Goal: Task Accomplishment & Management: Use online tool/utility

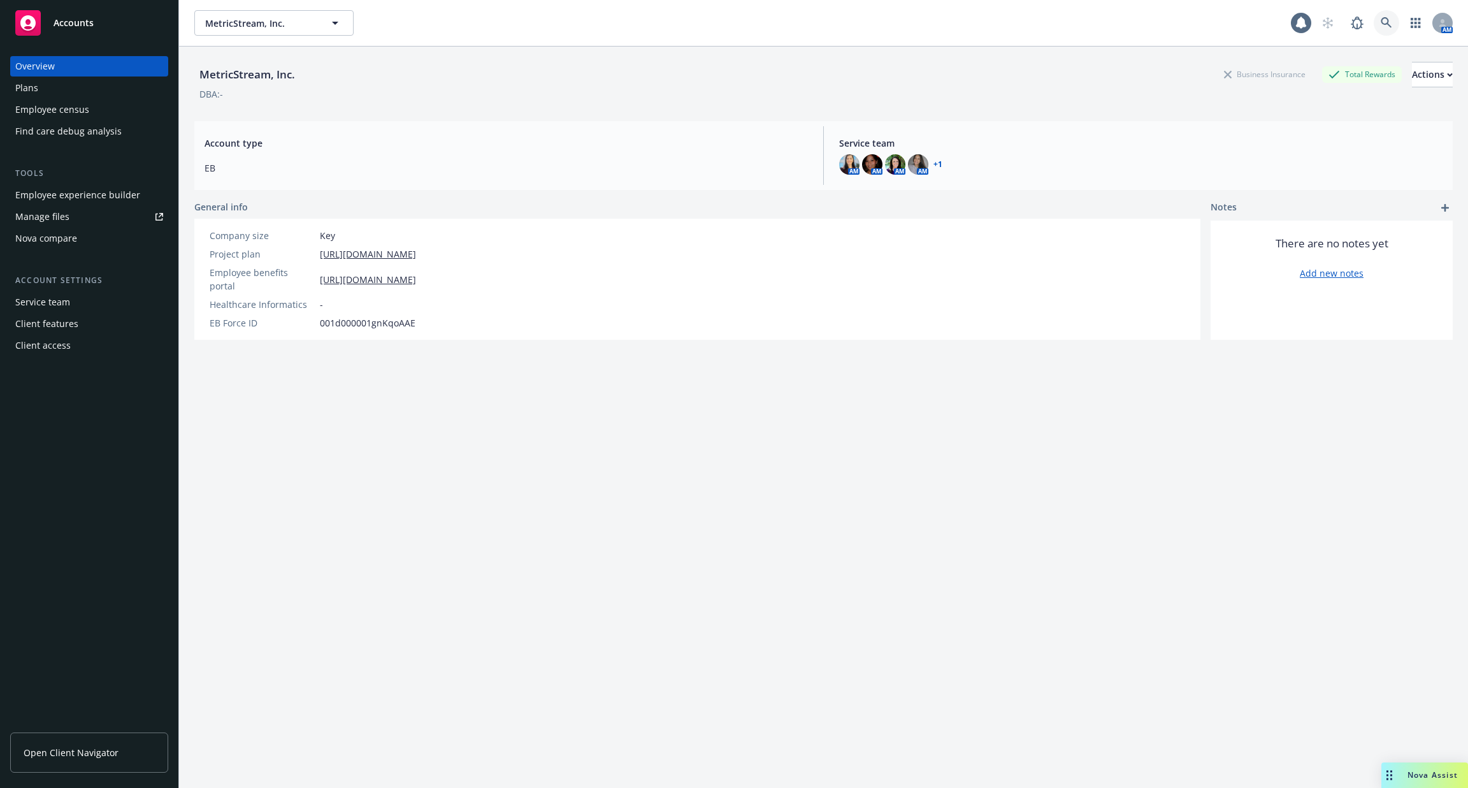
click at [1388, 23] on icon at bounding box center [1386, 22] width 11 height 11
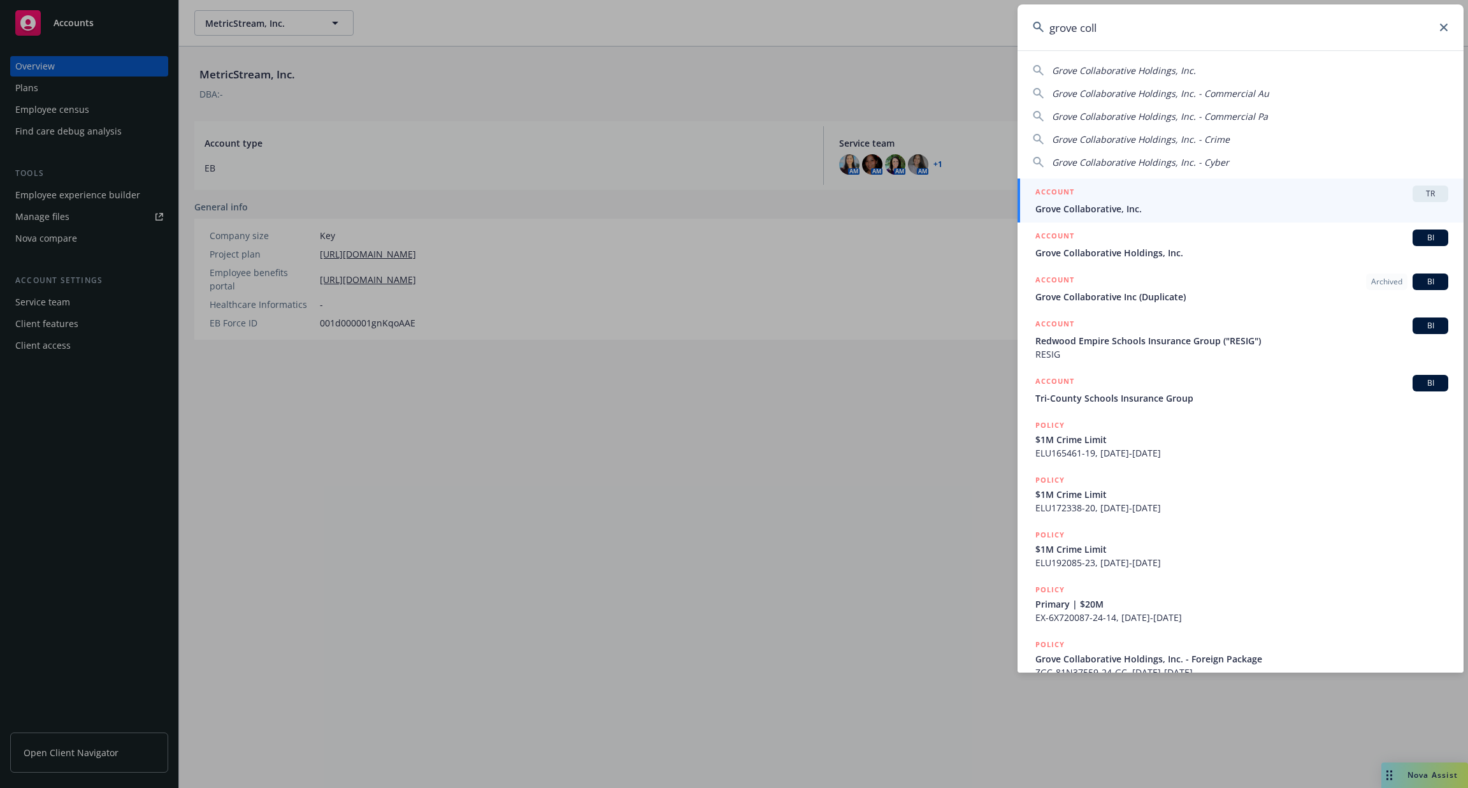
type input "grove coll"
click at [1153, 199] on div "ACCOUNT TR" at bounding box center [1241, 193] width 413 height 17
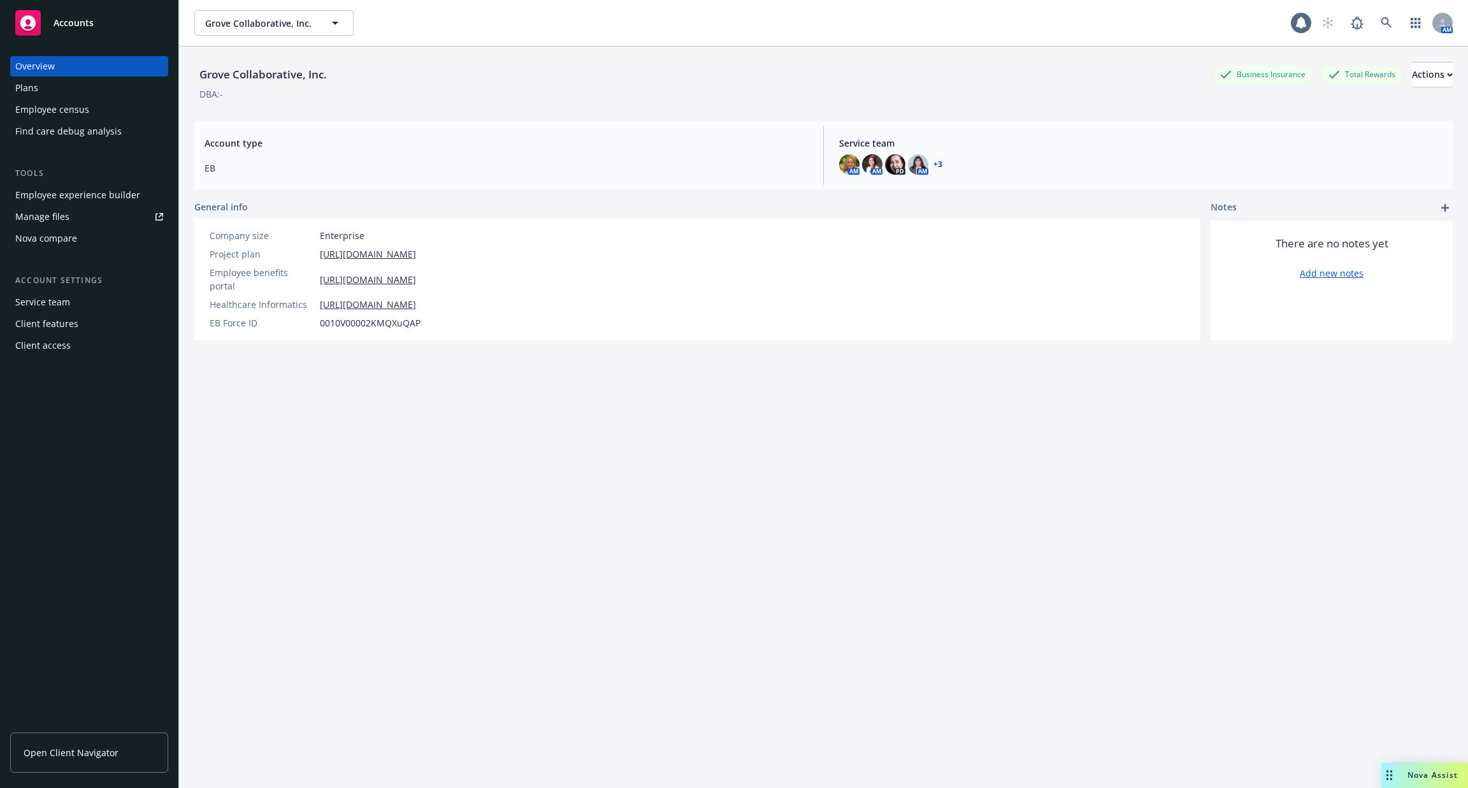
click at [100, 192] on div "Employee experience builder" at bounding box center [77, 195] width 125 height 20
click at [105, 196] on div "Employee experience builder" at bounding box center [77, 195] width 125 height 20
click at [97, 185] on div "Employee experience builder" at bounding box center [77, 195] width 125 height 20
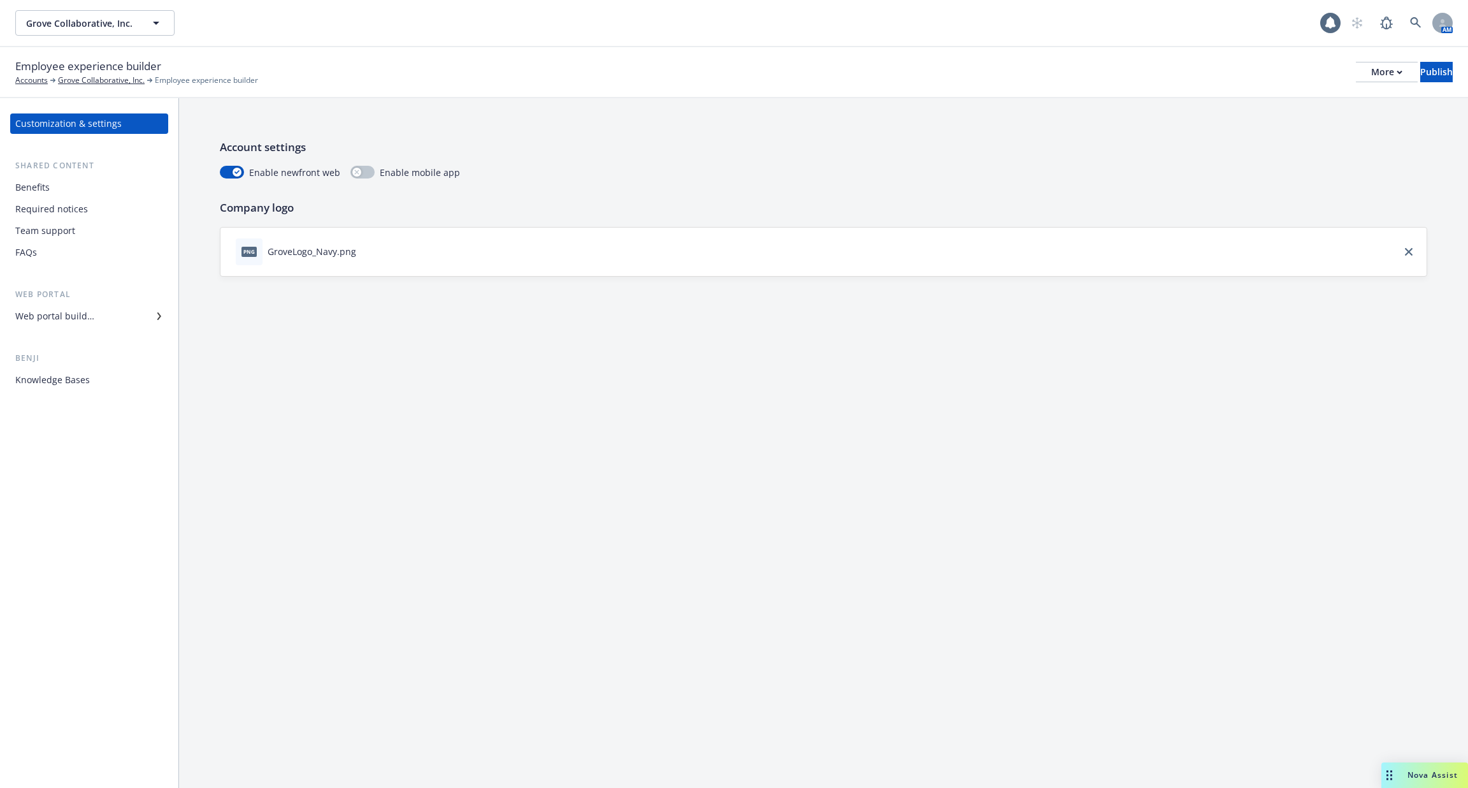
click at [87, 403] on div "Customization & settings Shared content Benefits Required notices Team support …" at bounding box center [89, 442] width 178 height 689
click at [90, 390] on div "Customization & settings Shared content Benefits Required notices Team support …" at bounding box center [89, 442] width 178 height 689
click at [94, 382] on div "Knowledge Bases" at bounding box center [89, 380] width 148 height 20
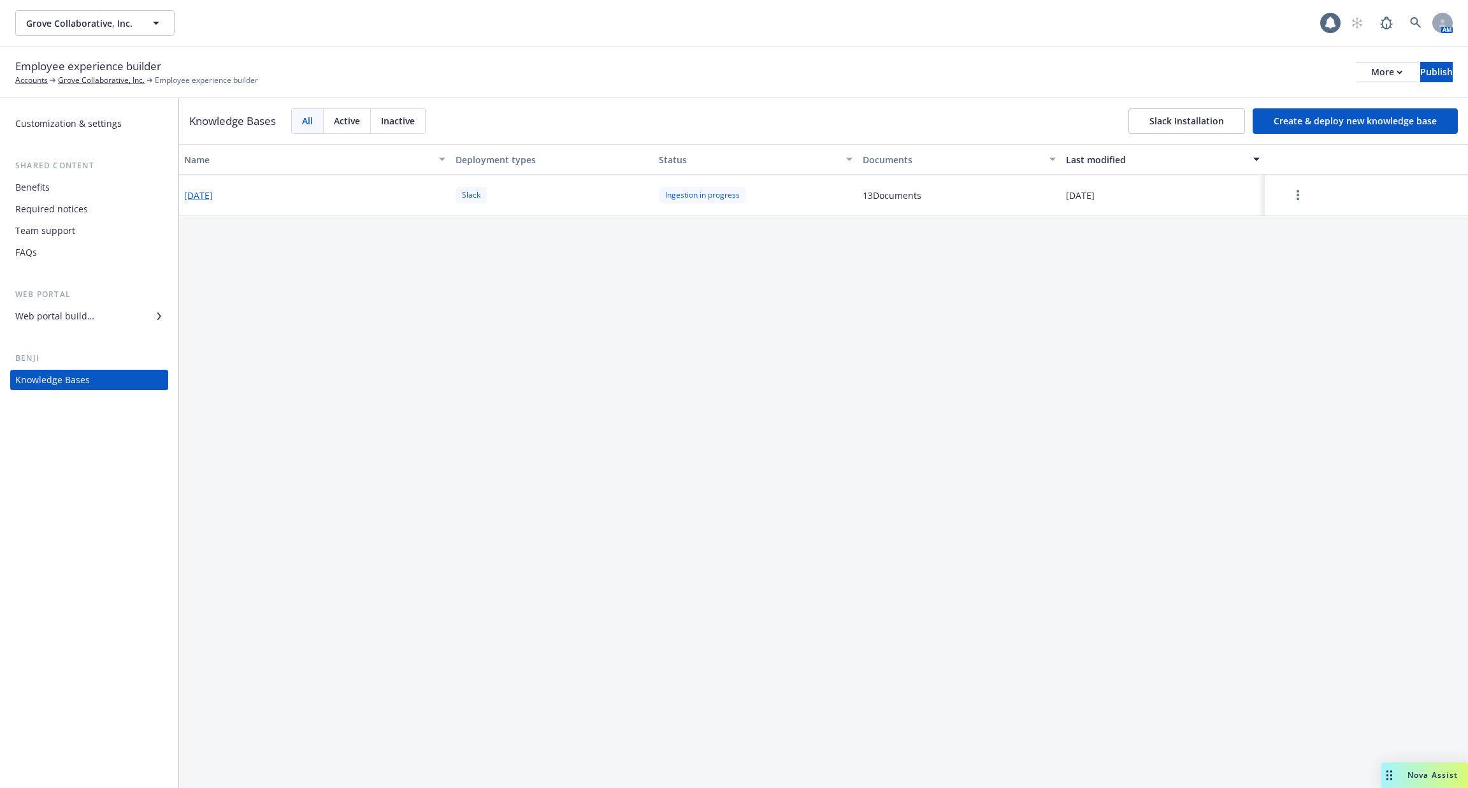
click at [213, 194] on button "[DATE]" at bounding box center [198, 195] width 29 height 13
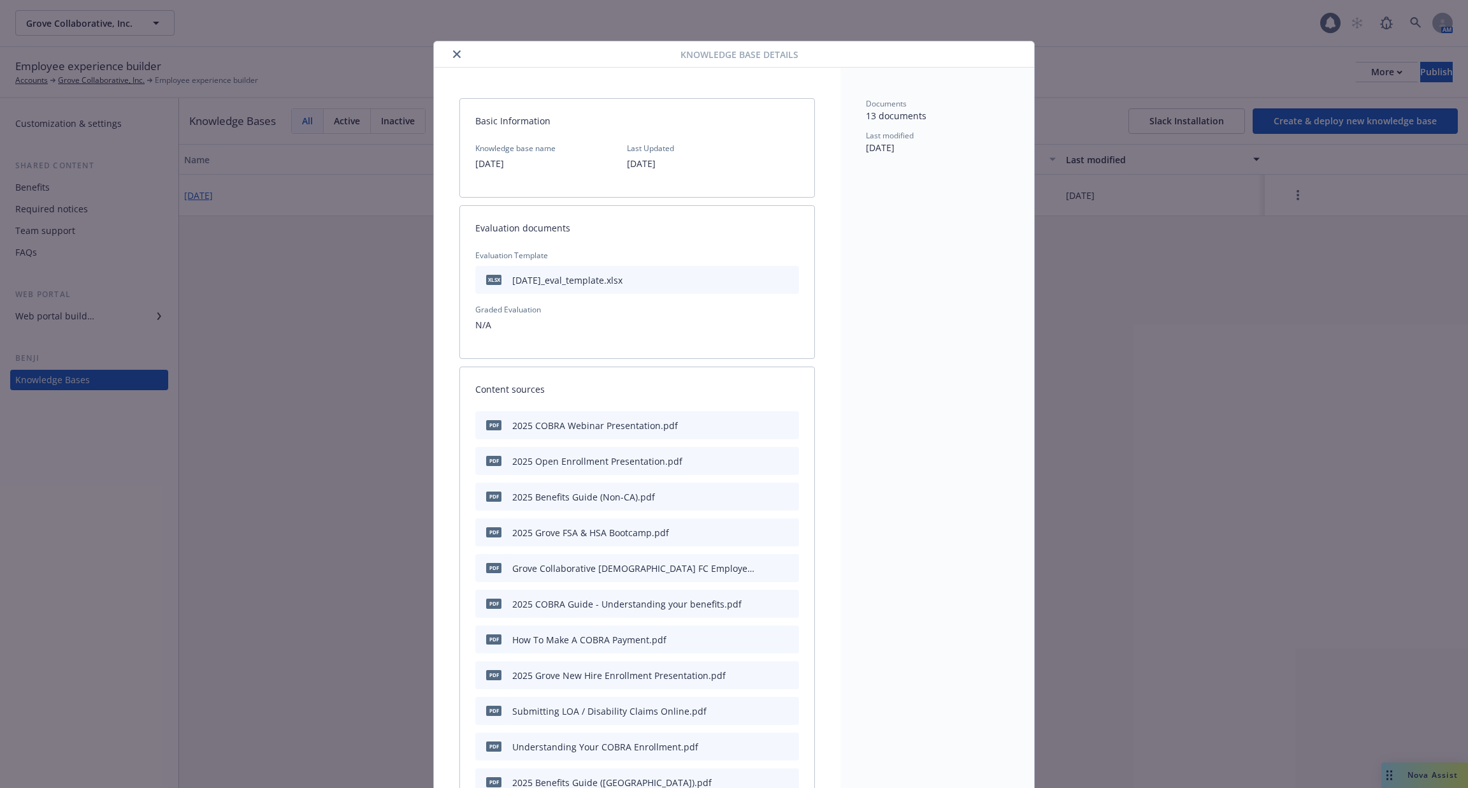
click at [459, 66] on div "Knowledge base details" at bounding box center [734, 54] width 600 height 26
click at [452, 55] on button "close" at bounding box center [456, 54] width 15 height 15
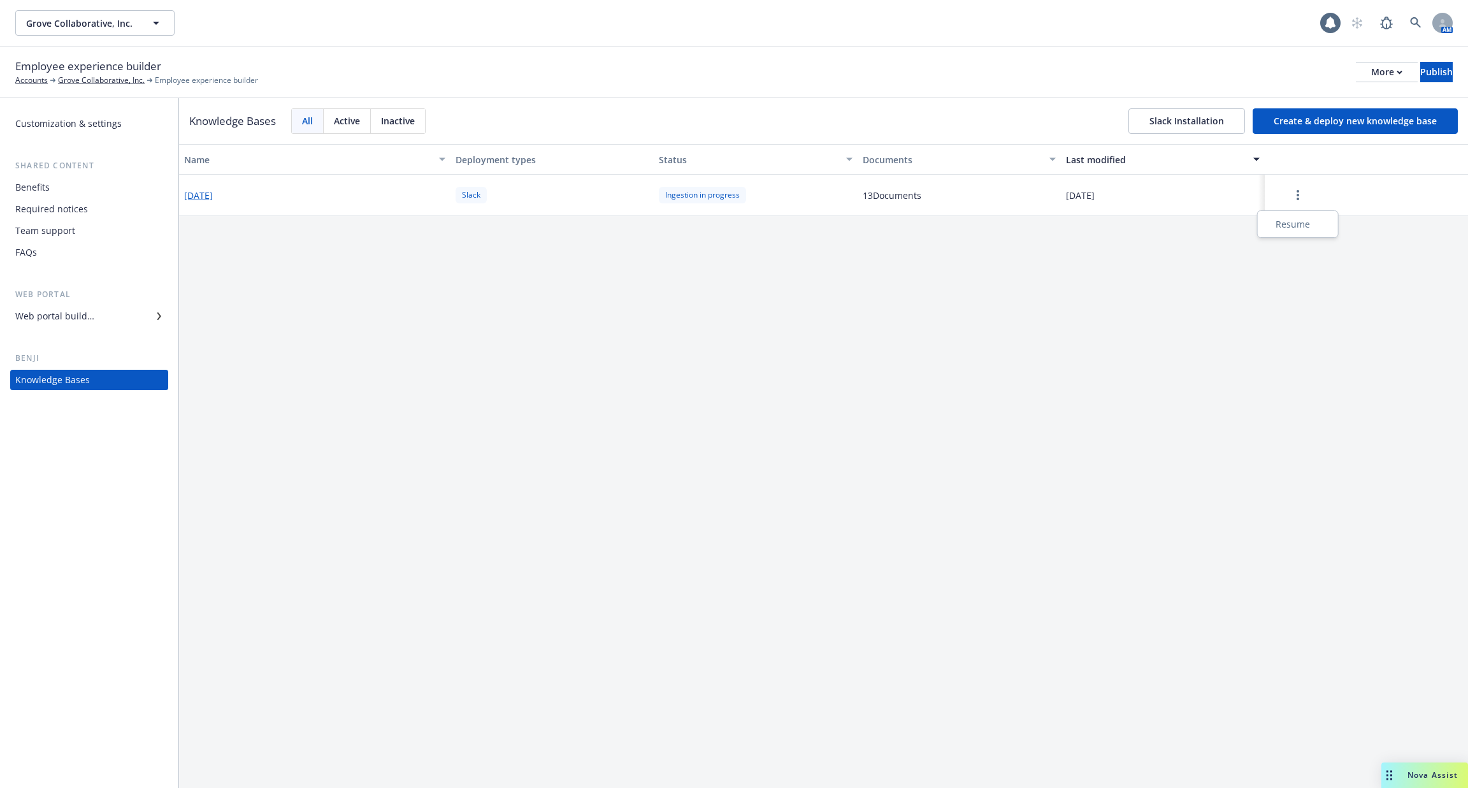
click at [1302, 205] on button "button" at bounding box center [1298, 194] width 56 height 25
click at [1298, 225] on div "Resume" at bounding box center [1297, 223] width 75 height 21
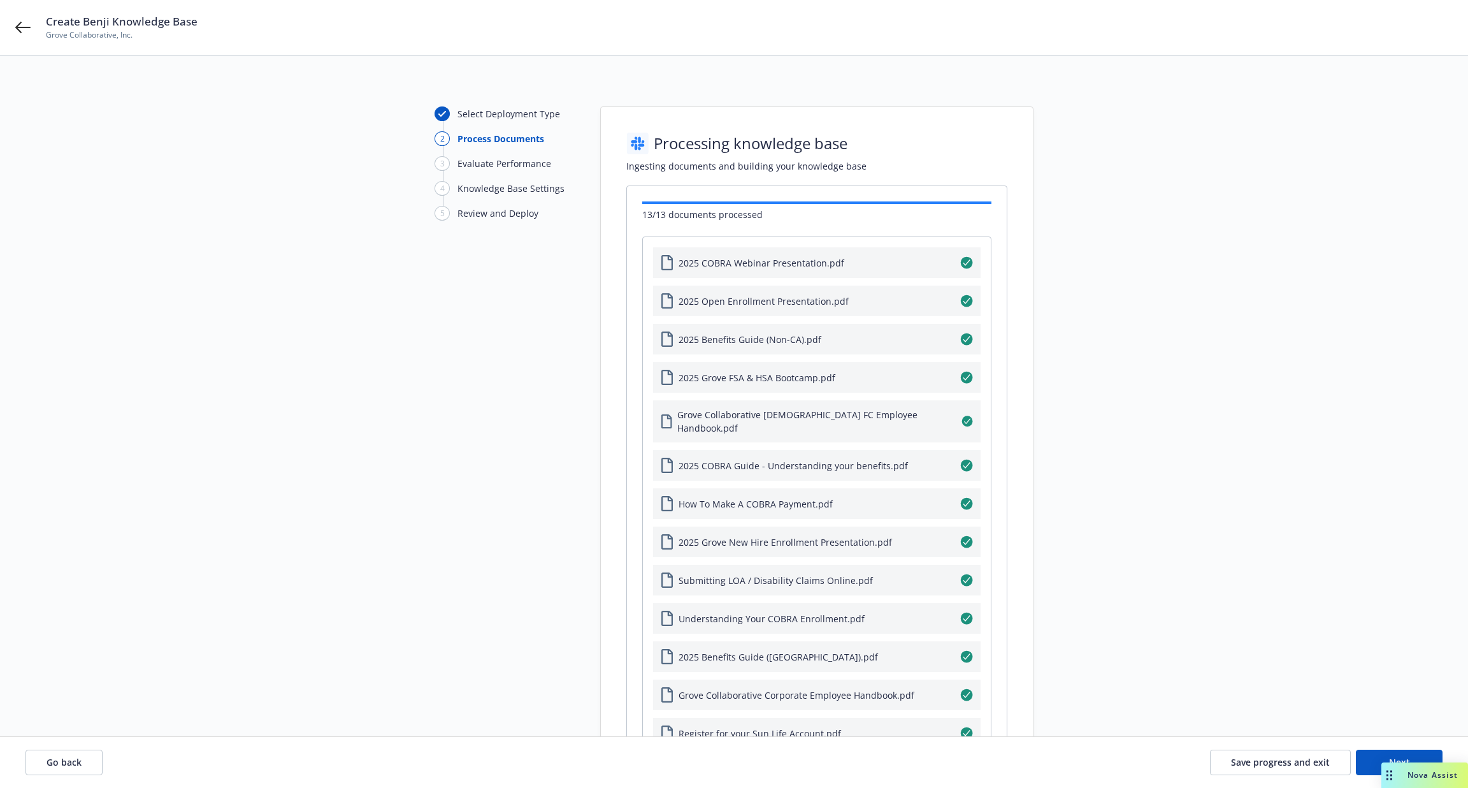
scroll to position [185, 0]
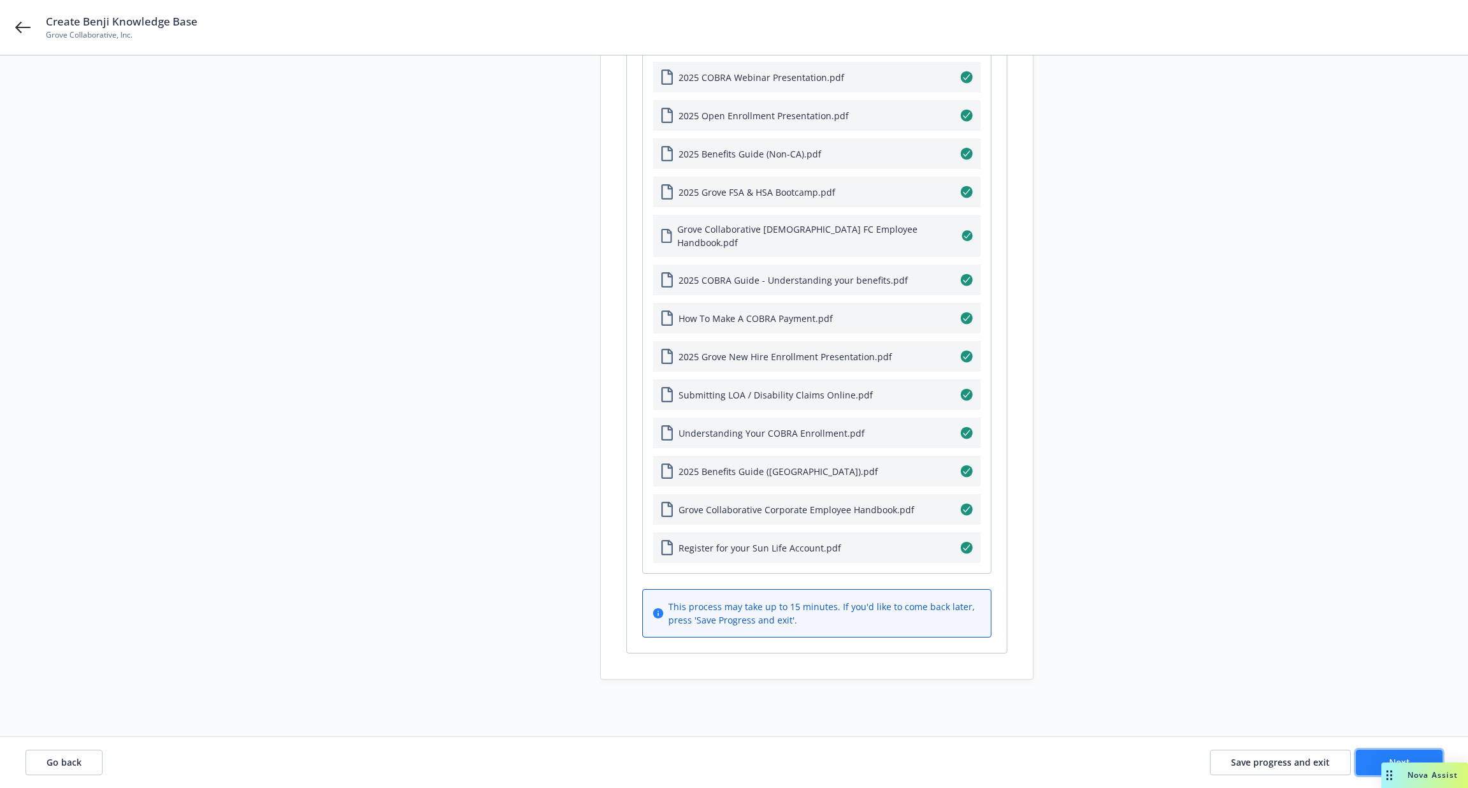
click at [1392, 761] on span "Next" at bounding box center [1399, 762] width 21 height 12
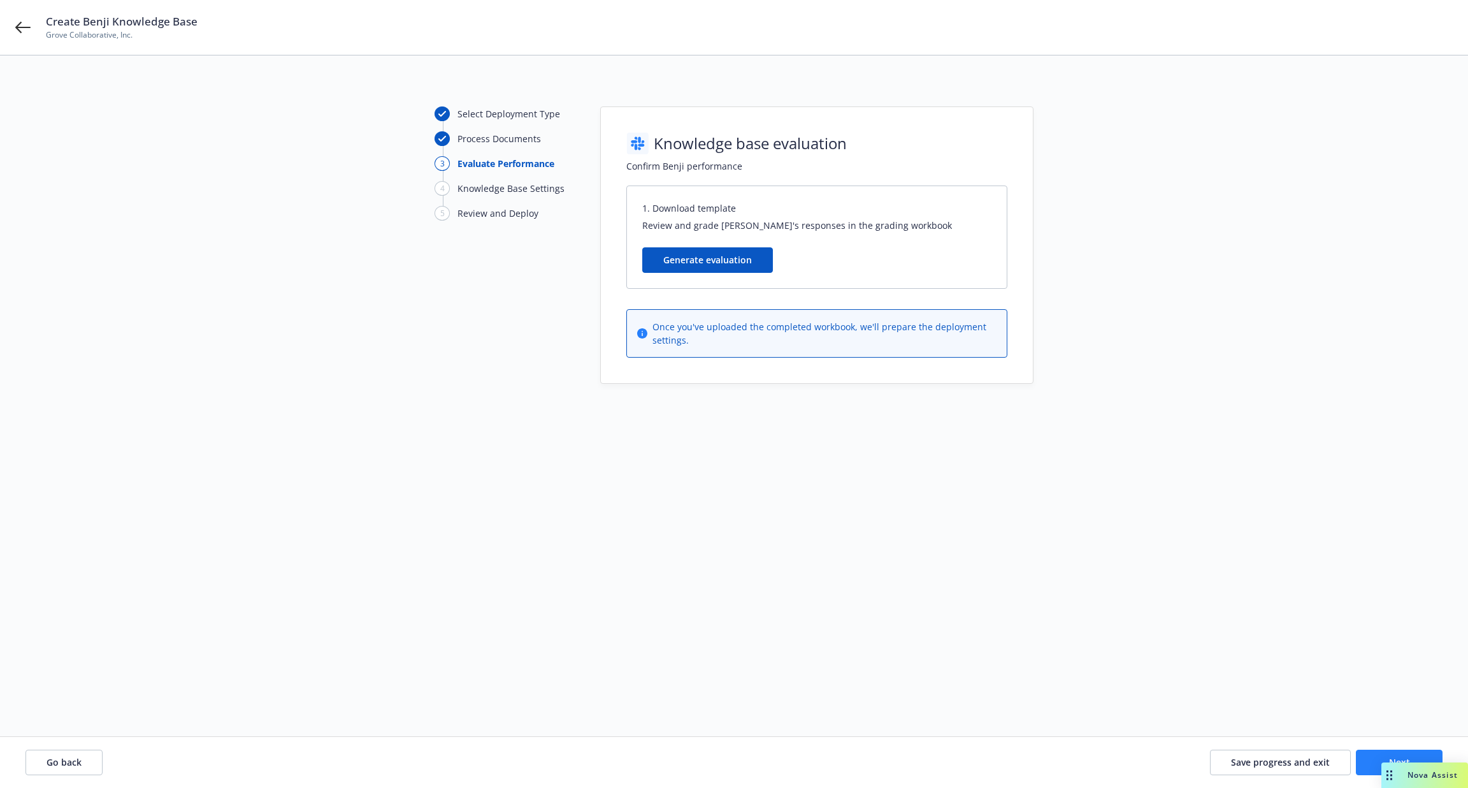
scroll to position [0, 0]
click at [753, 256] on button "Generate evaluation" at bounding box center [707, 259] width 131 height 25
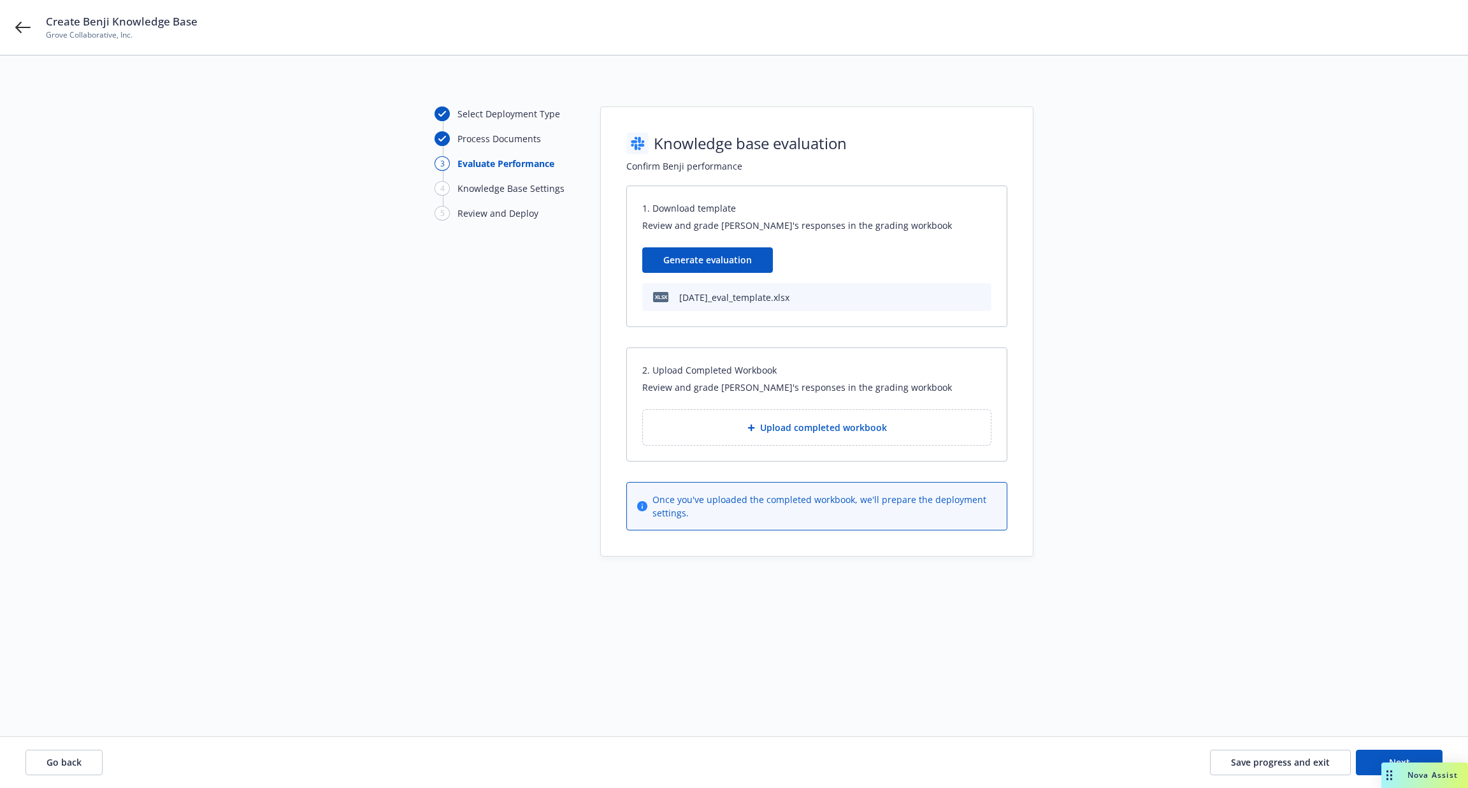
click at [806, 422] on span "Upload completed workbook" at bounding box center [823, 427] width 127 height 13
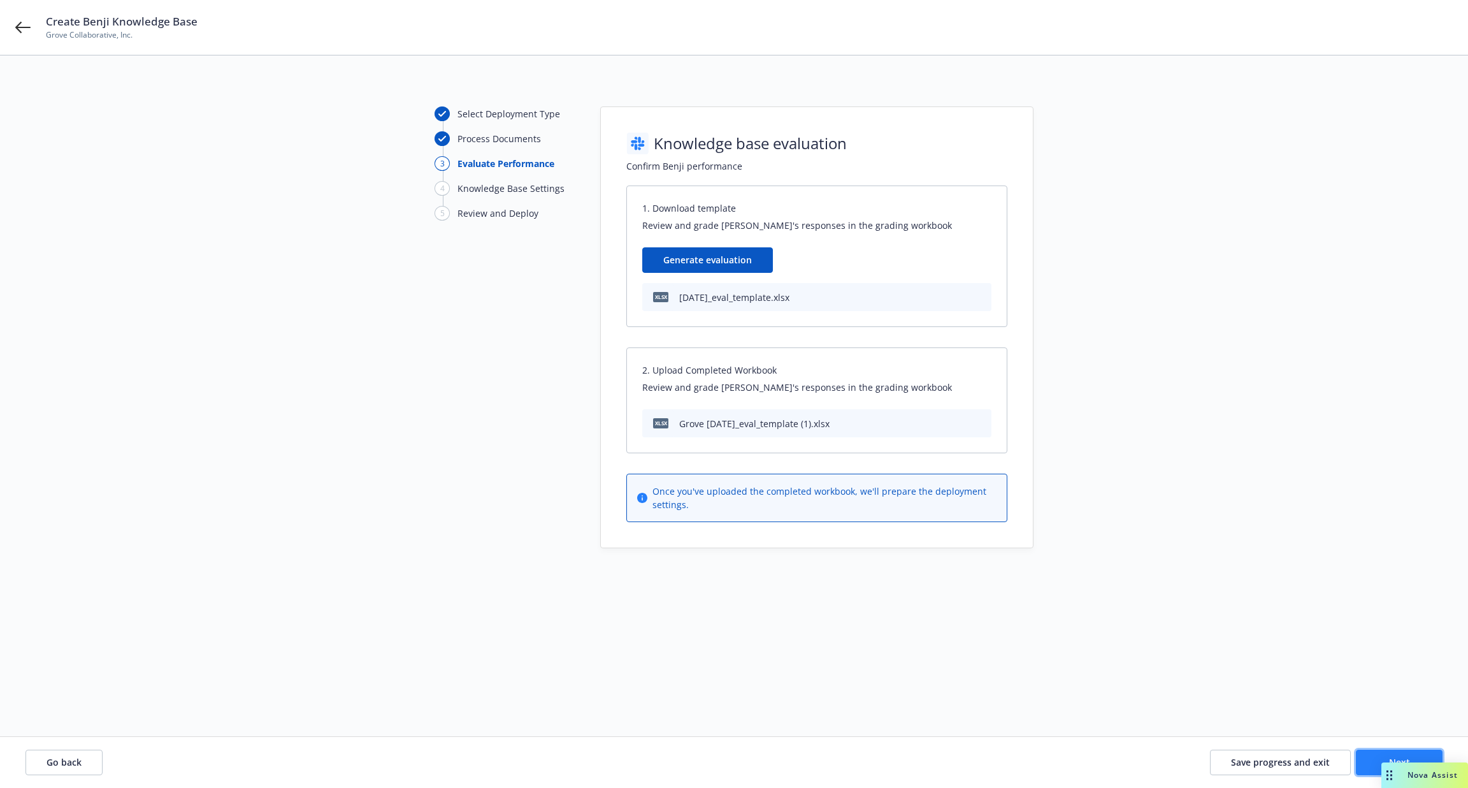
click at [1395, 754] on button "Next" at bounding box center [1399, 761] width 87 height 25
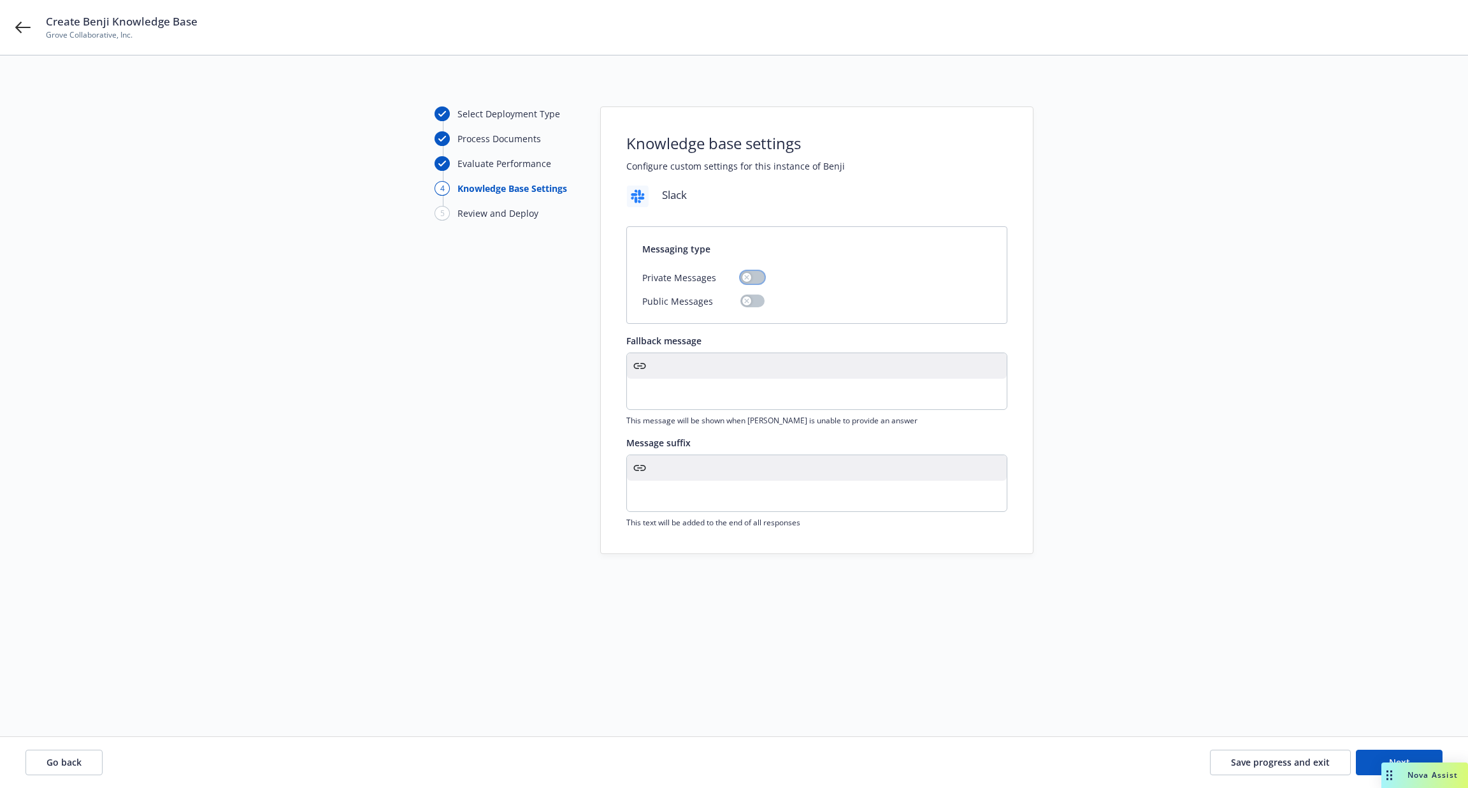
click at [760, 273] on button "button" at bounding box center [752, 277] width 24 height 13
click at [750, 281] on button "button" at bounding box center [752, 277] width 24 height 13
click at [756, 269] on div "Messaging type" at bounding box center [817, 249] width 380 height 44
click at [747, 278] on button "button" at bounding box center [752, 277] width 24 height 13
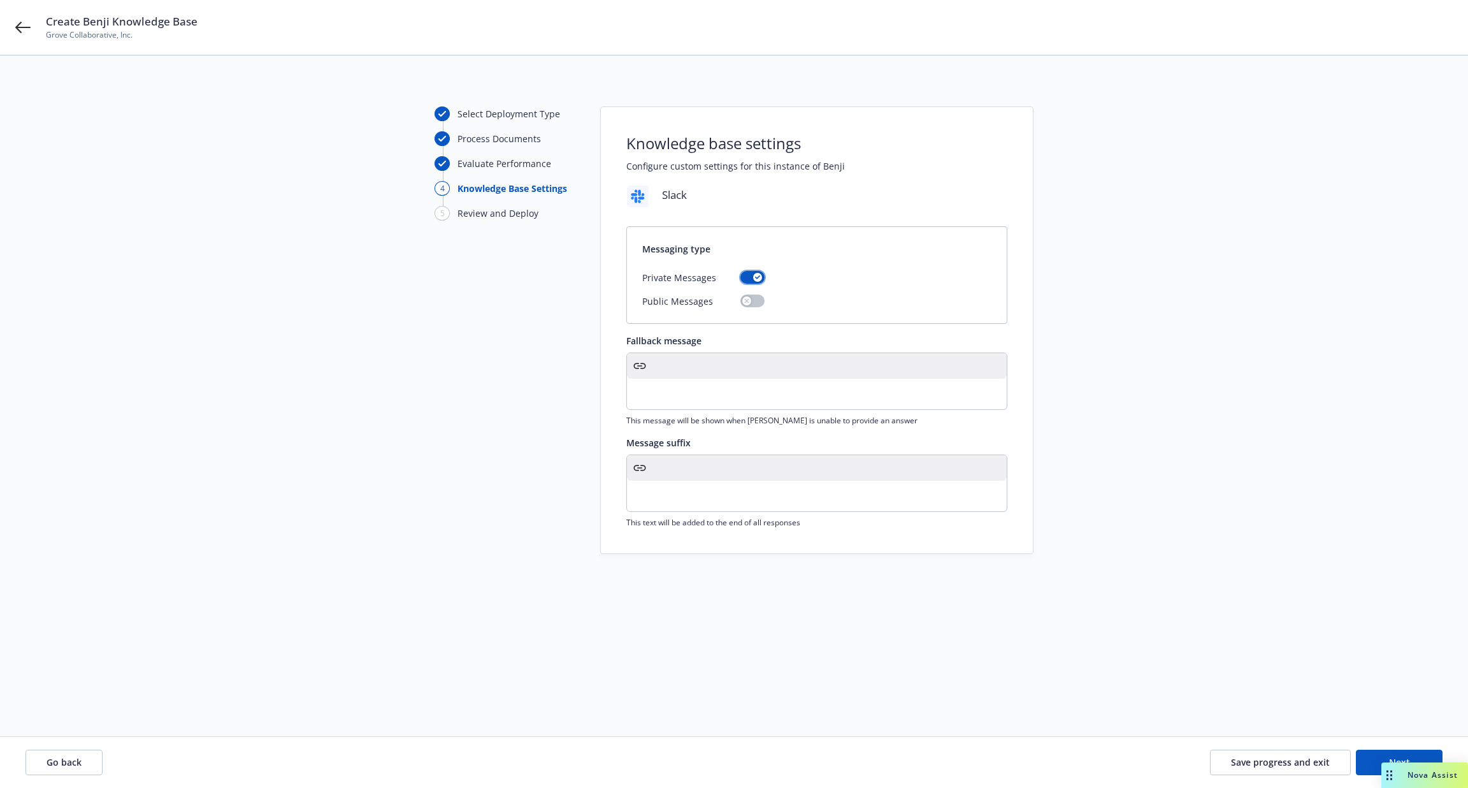
click at [747, 278] on button "button" at bounding box center [752, 277] width 24 height 13
click at [1394, 751] on button "Next" at bounding box center [1399, 761] width 87 height 25
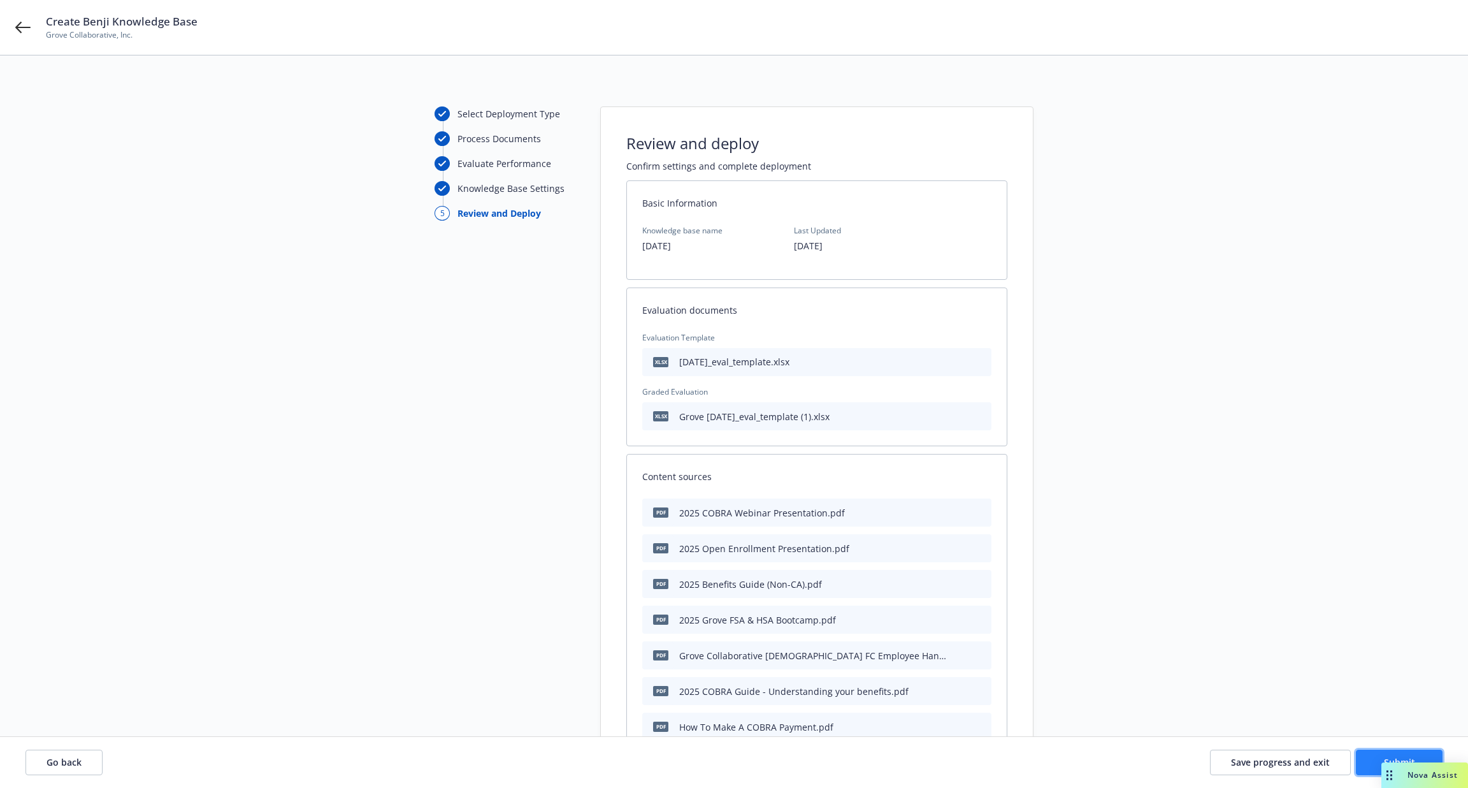
click at [1394, 751] on button "Submit" at bounding box center [1399, 761] width 87 height 25
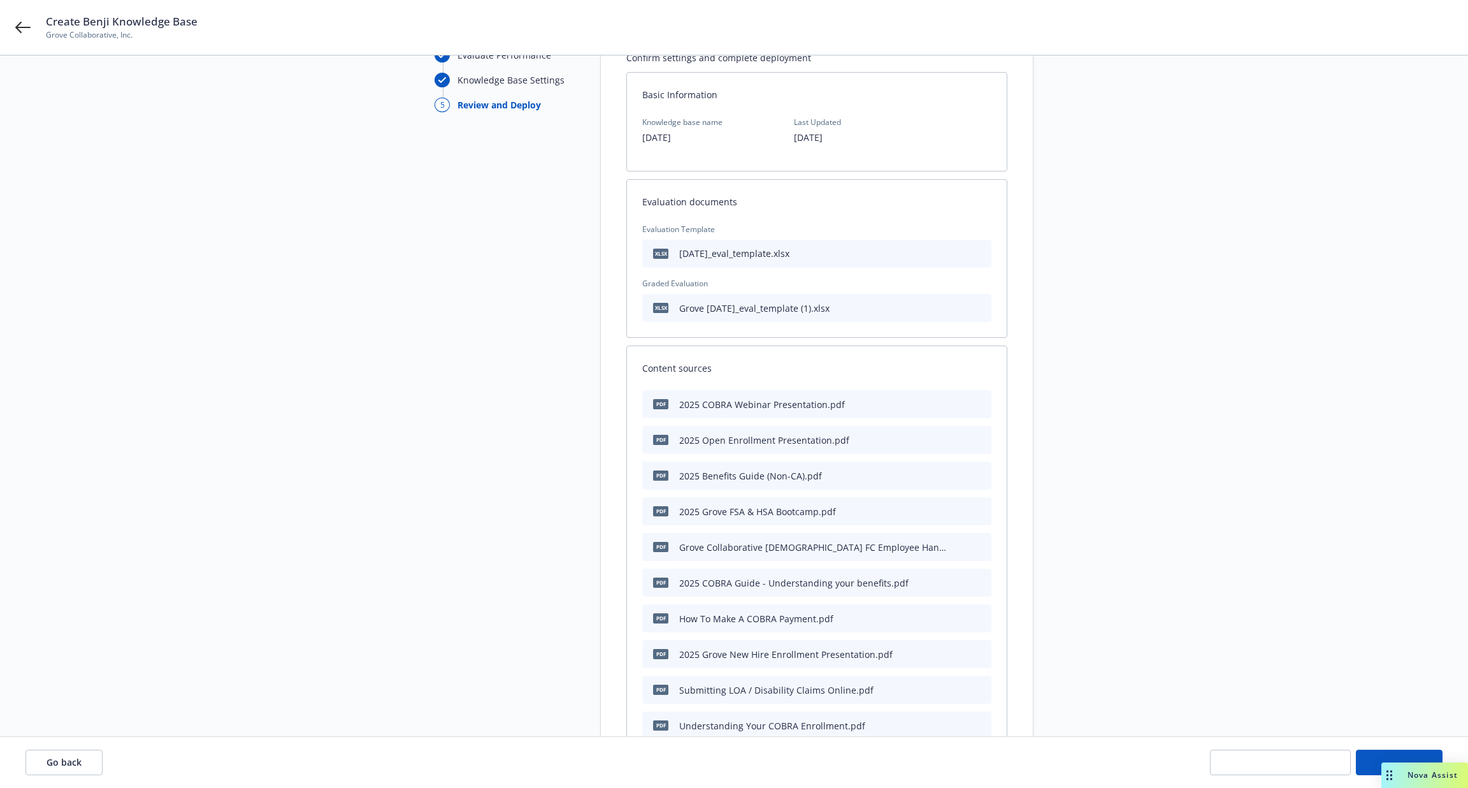
scroll to position [110, 0]
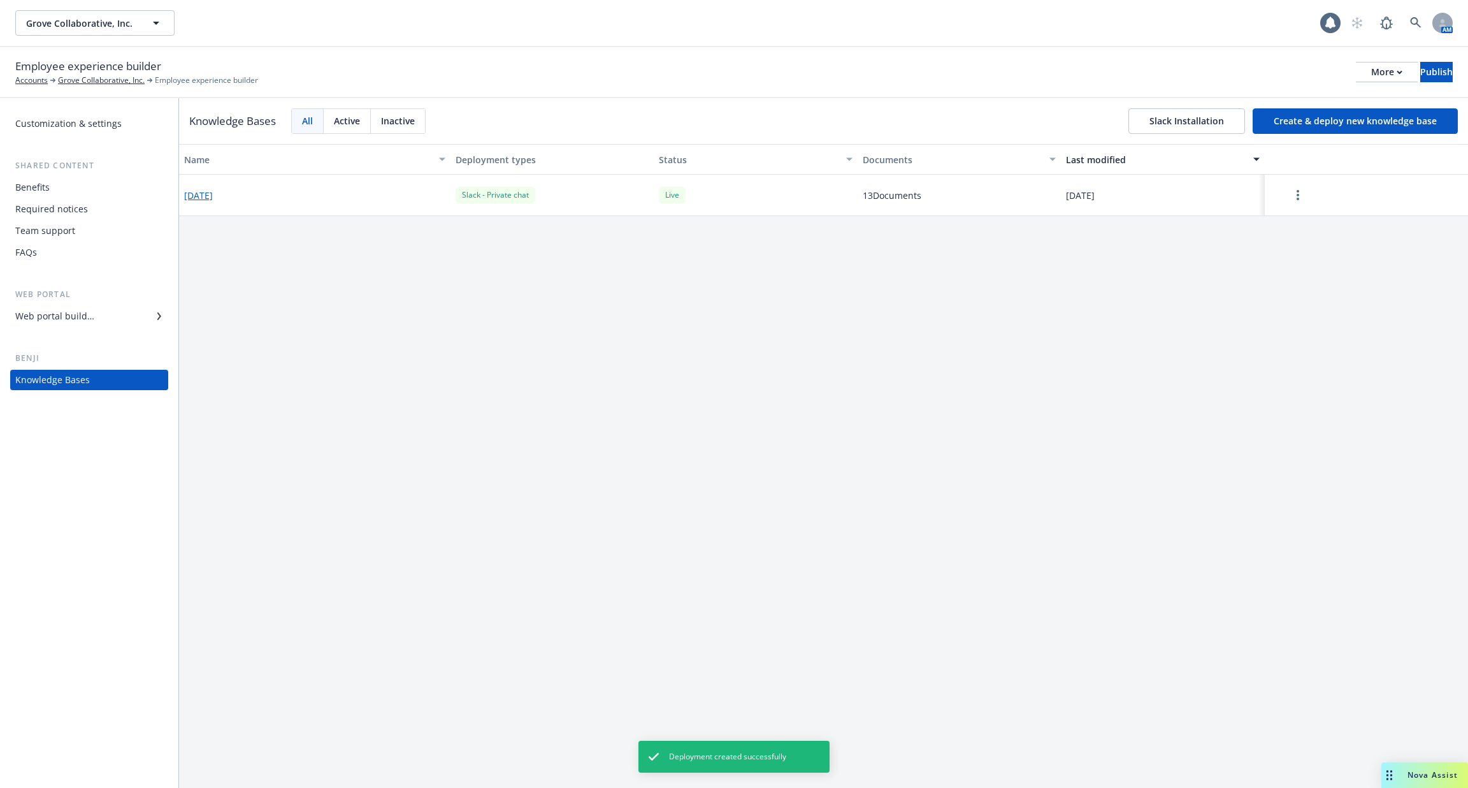
click at [1324, 131] on button "Create & deploy new knowledge base" at bounding box center [1355, 120] width 205 height 25
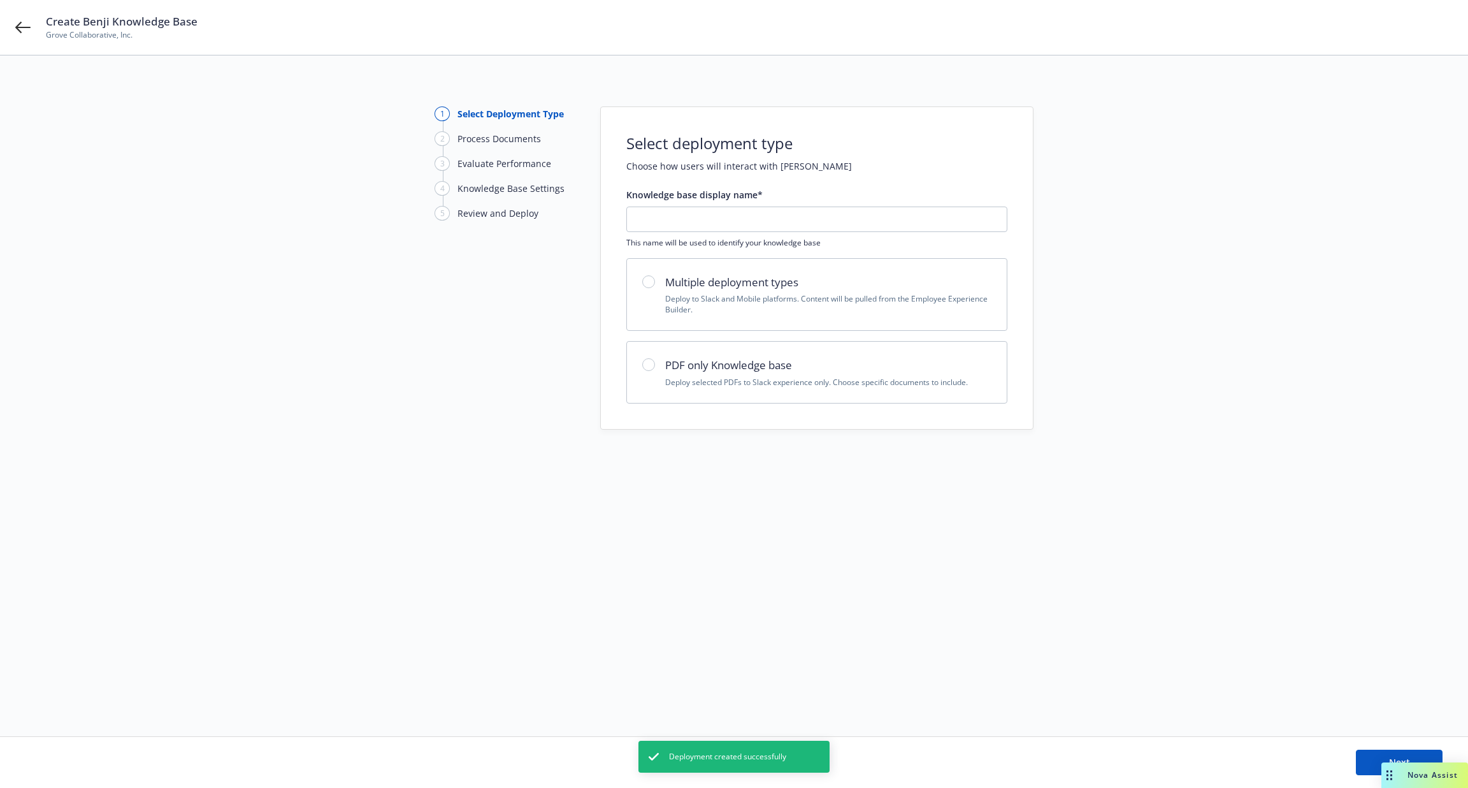
click at [875, 275] on h2 "Multiple deployment types" at bounding box center [828, 282] width 326 height 17
radio input "true"
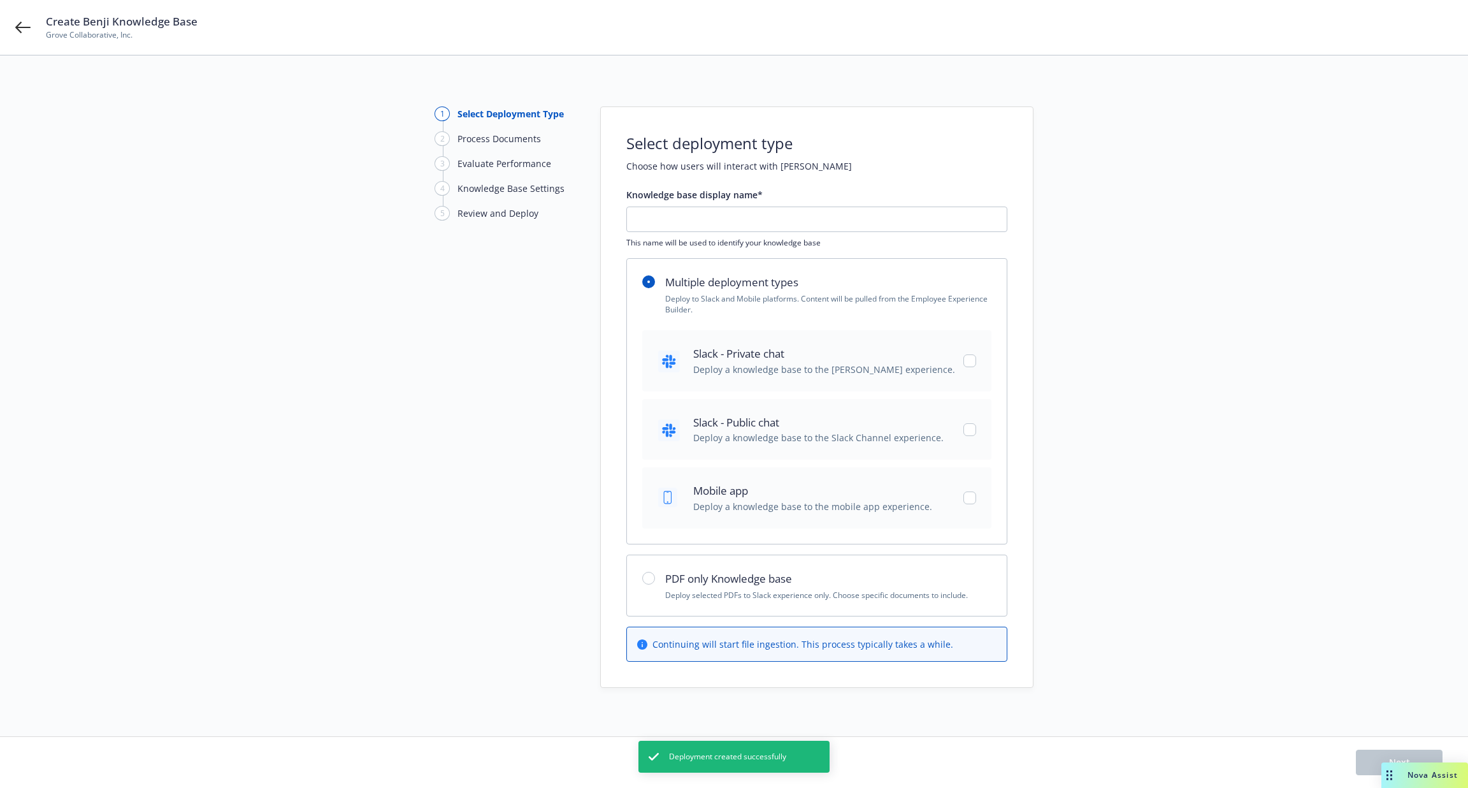
click at [969, 405] on div "Slack - Public chat Deploy a knowledge base to the Slack Channel experience." at bounding box center [816, 429] width 349 height 61
checkbox input "true"
click at [973, 375] on div "Slack - Private chat Deploy a knowledge base to the [PERSON_NAME] experience." at bounding box center [816, 360] width 349 height 61
checkbox input "true"
click at [978, 413] on div "Slack - Public chat Deploy a knowledge base to the Slack Channel experience." at bounding box center [816, 429] width 349 height 61
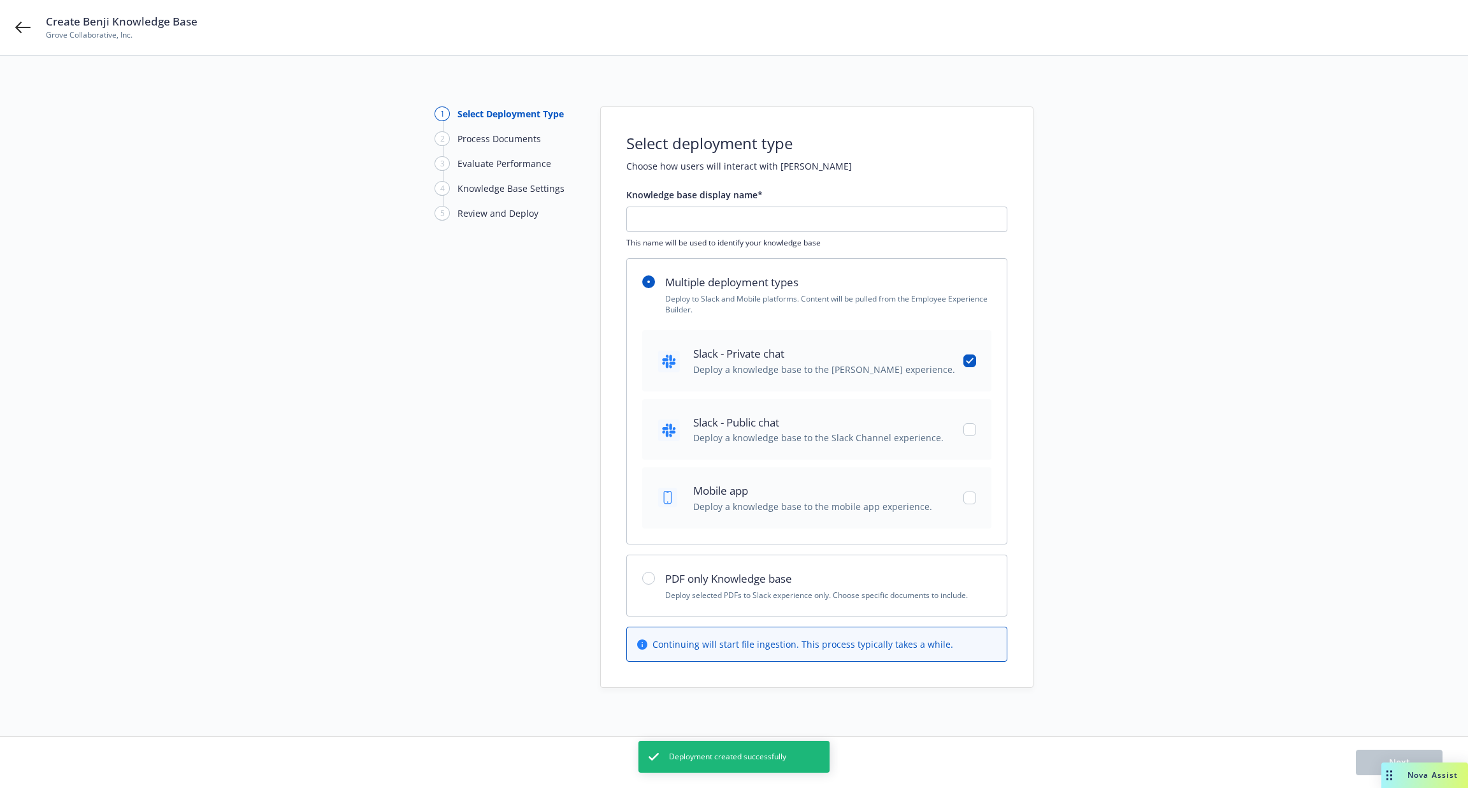
checkbox input "false"
click at [962, 357] on div "Slack - Private chat Deploy a knowledge base to the [PERSON_NAME] experience." at bounding box center [816, 360] width 349 height 61
checkbox input "false"
click at [818, 219] on input "text" at bounding box center [817, 219] width 380 height 24
type input "[DATE]"
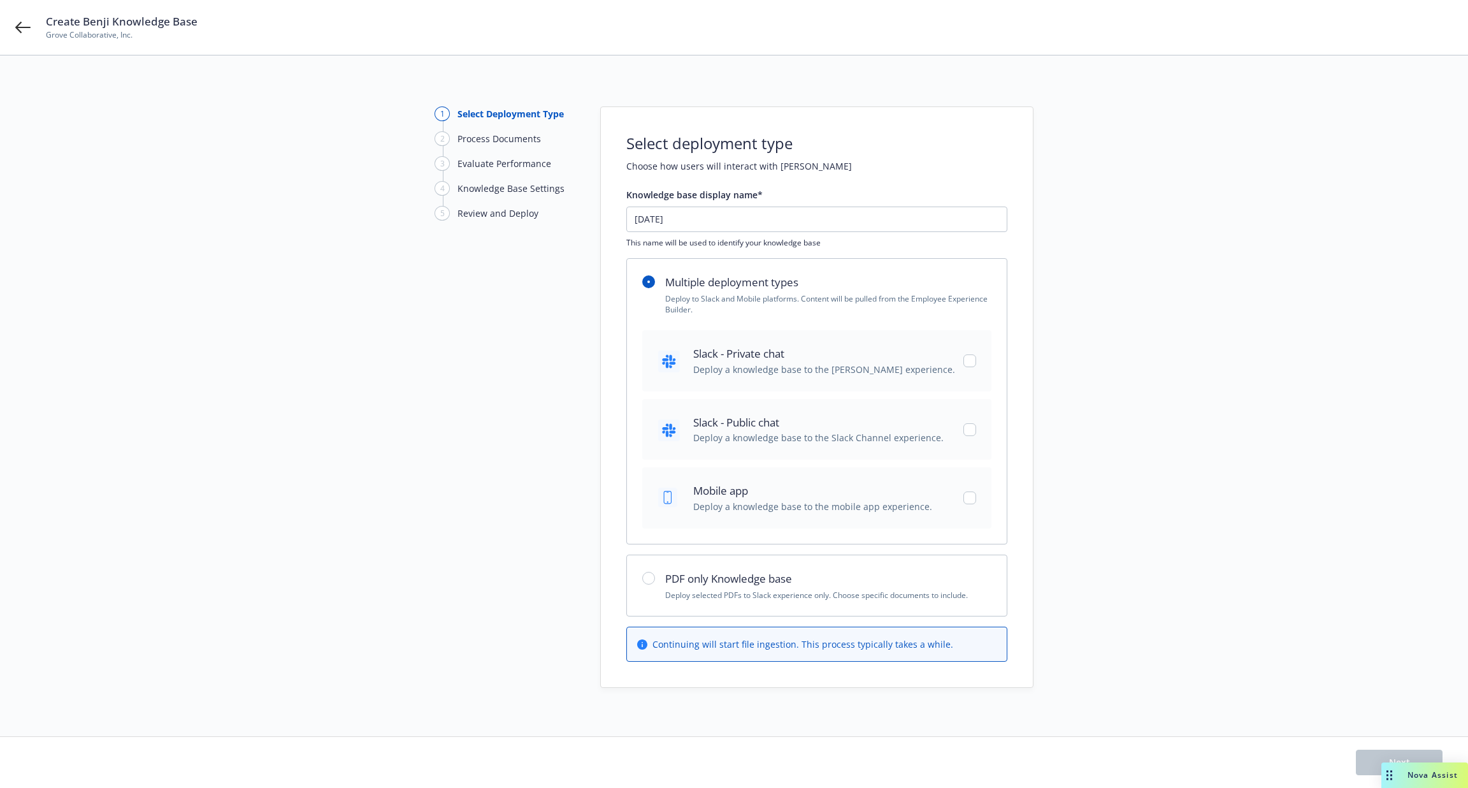
click at [766, 582] on h2 "PDF only Knowledge base" at bounding box center [828, 578] width 326 height 17
radio input "false"
radio input "true"
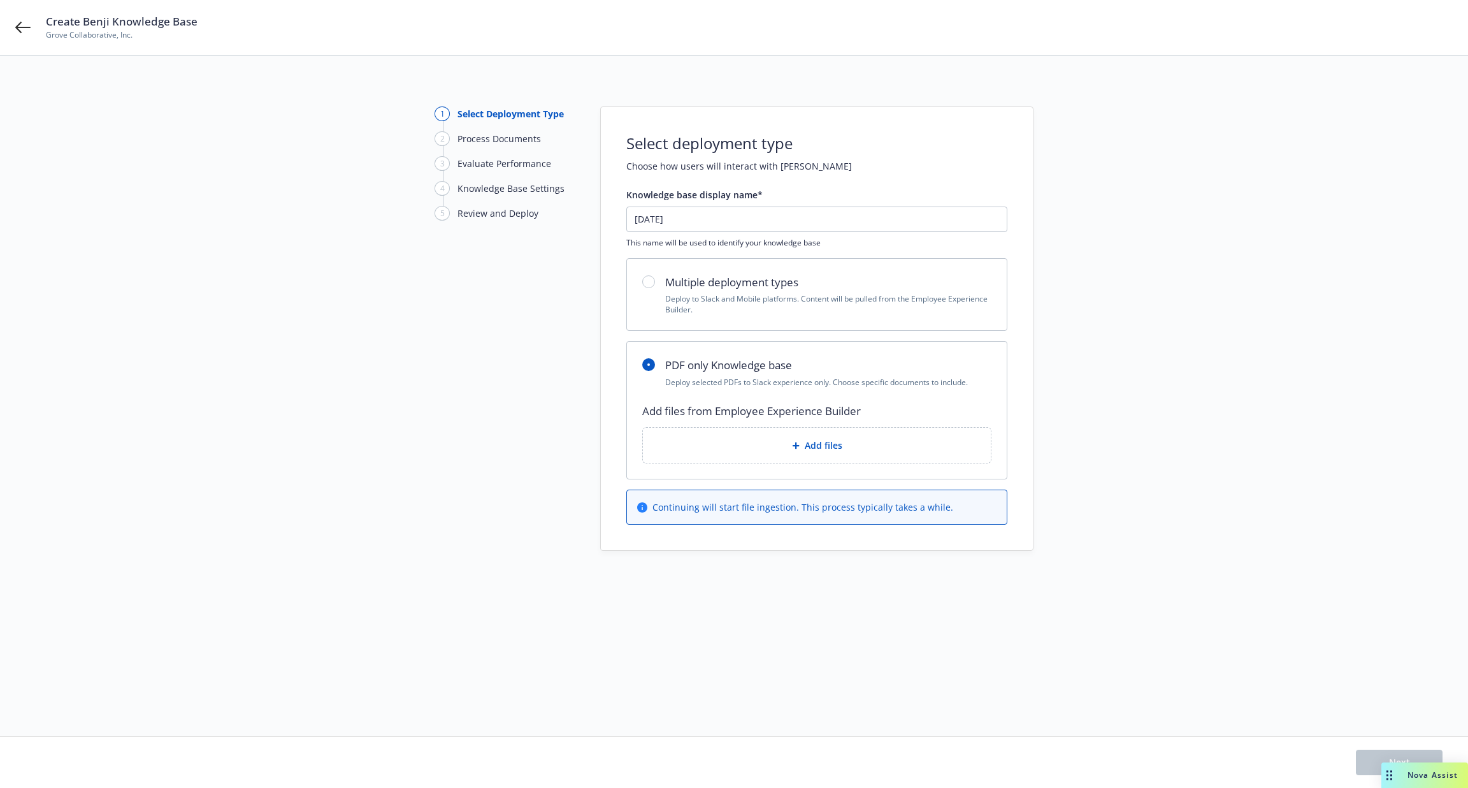
click at [824, 450] on span "Add files" at bounding box center [824, 444] width 38 height 13
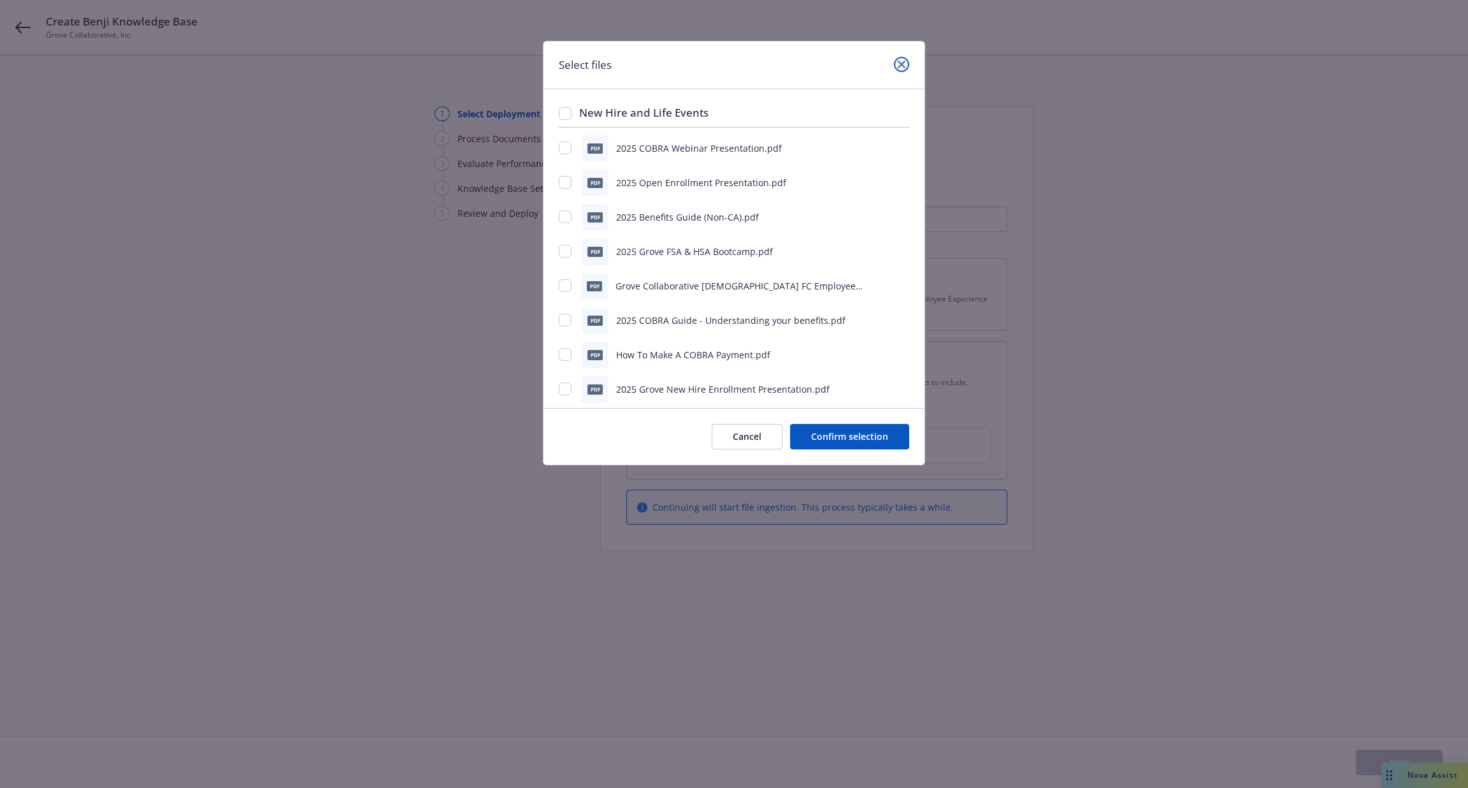
click at [906, 63] on link "close" at bounding box center [901, 64] width 15 height 15
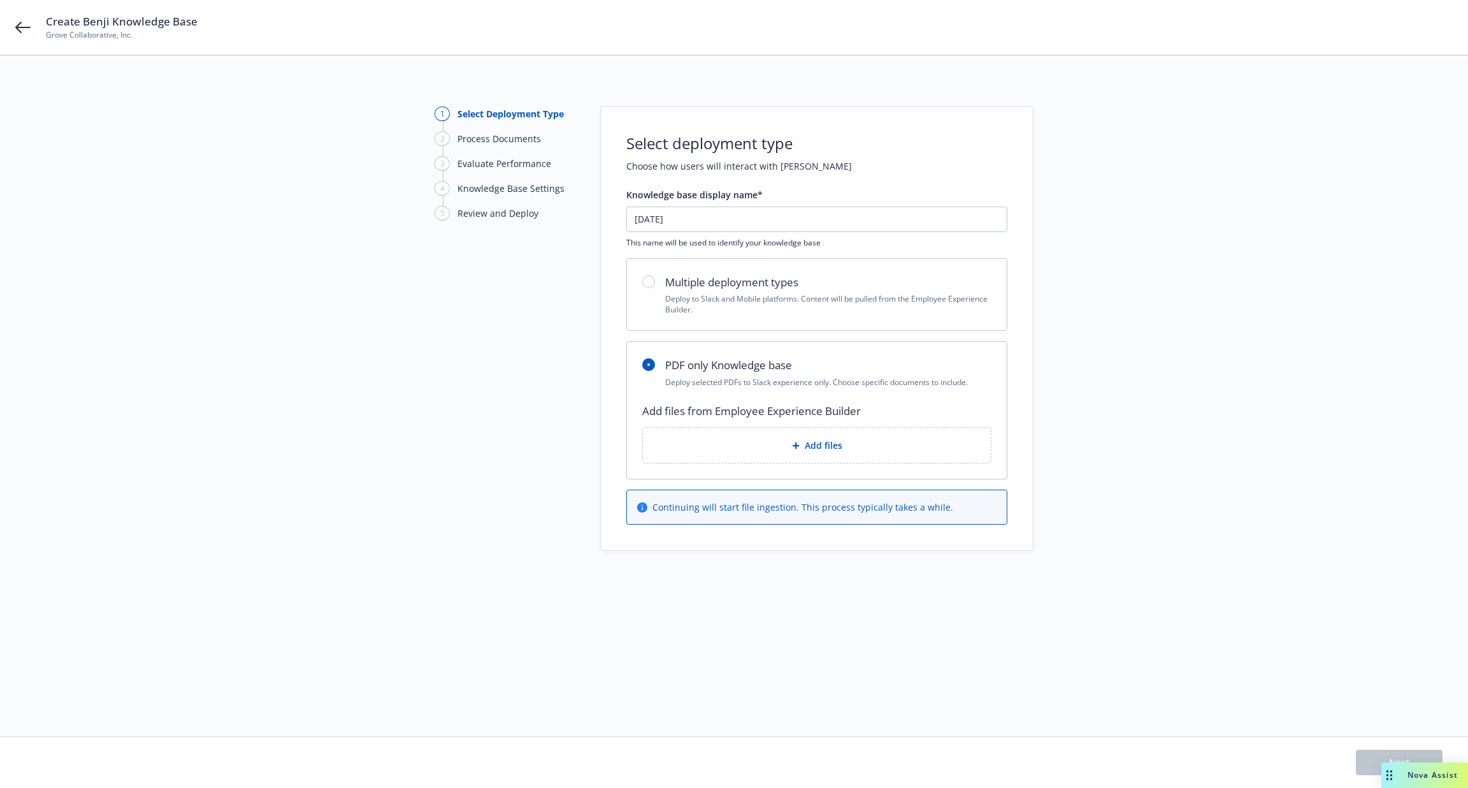
click at [815, 443] on span "Add files" at bounding box center [824, 444] width 38 height 13
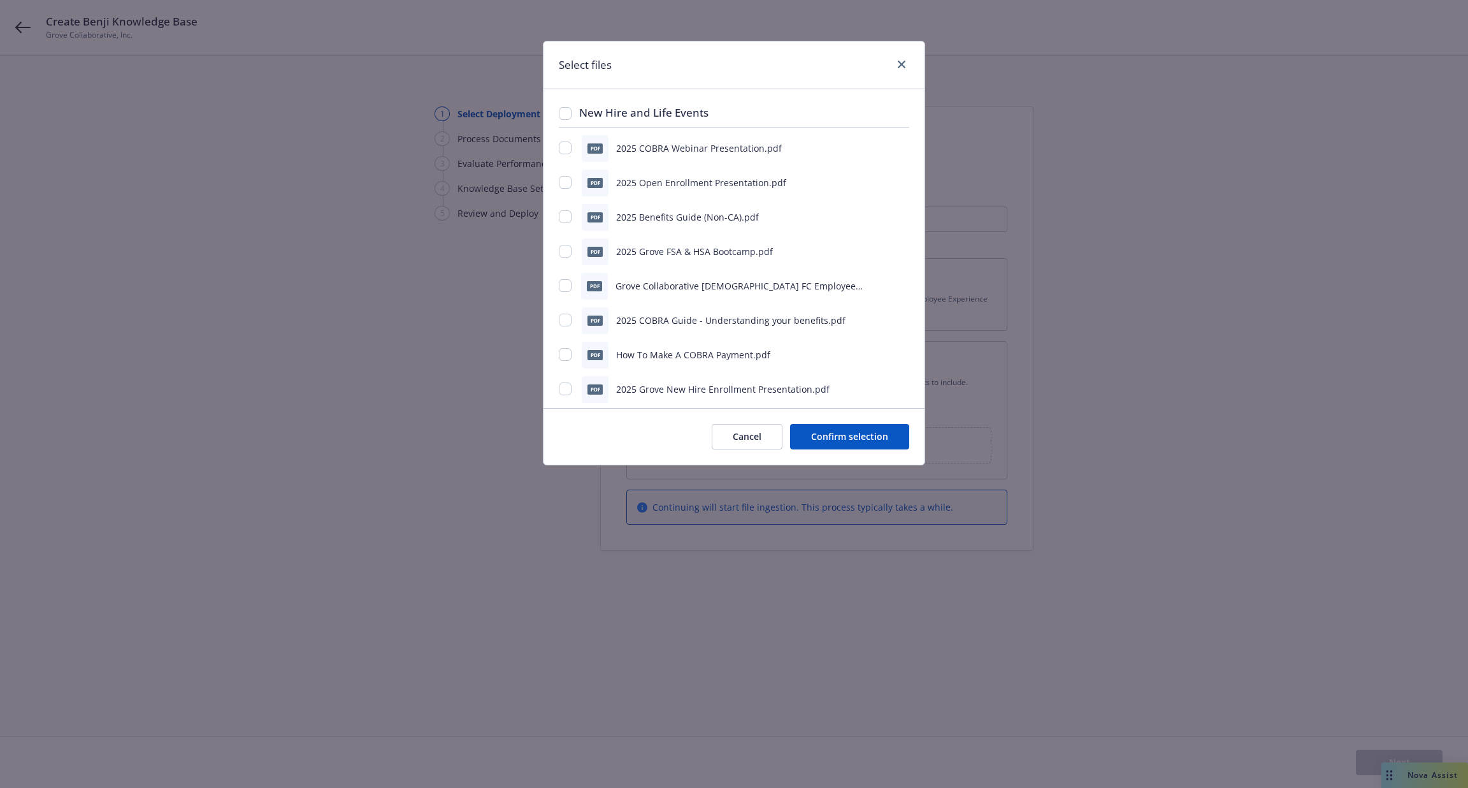
click at [760, 416] on div "Cancel Confirm selection" at bounding box center [734, 436] width 381 height 57
click at [761, 441] on button "Cancel" at bounding box center [747, 436] width 71 height 25
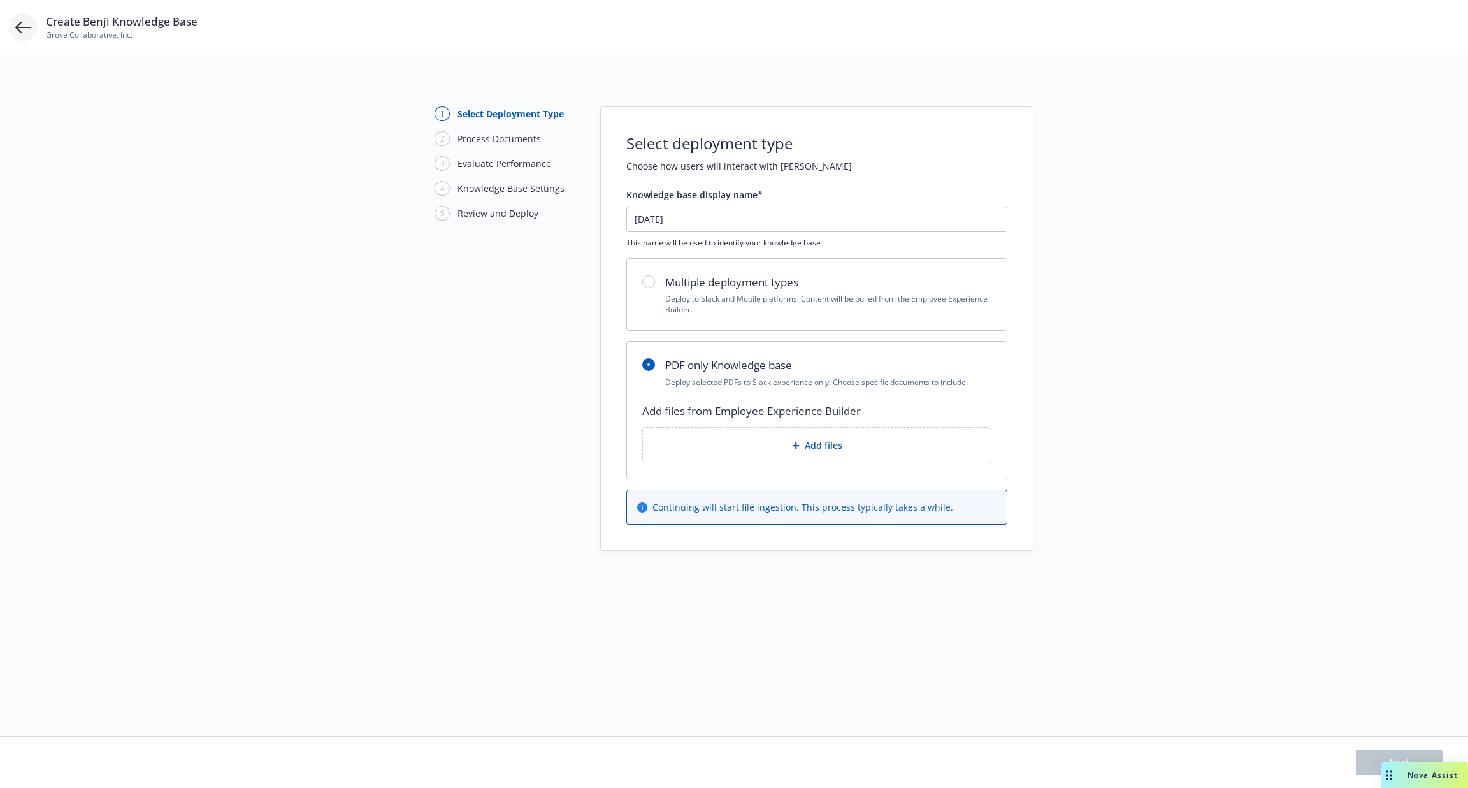
click at [20, 24] on icon at bounding box center [22, 27] width 15 height 15
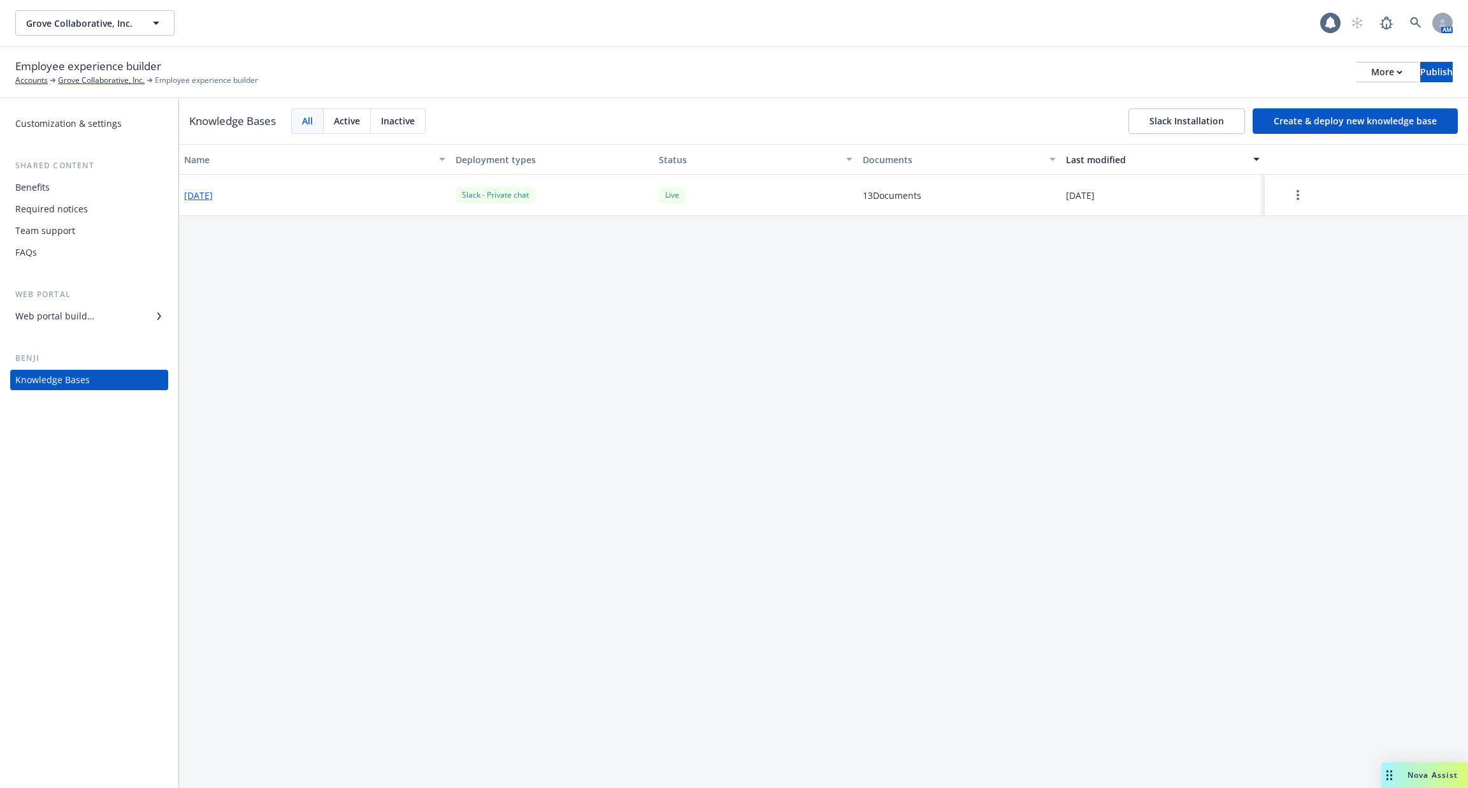
click at [1347, 124] on button "Create & deploy new knowledge base" at bounding box center [1355, 120] width 205 height 25
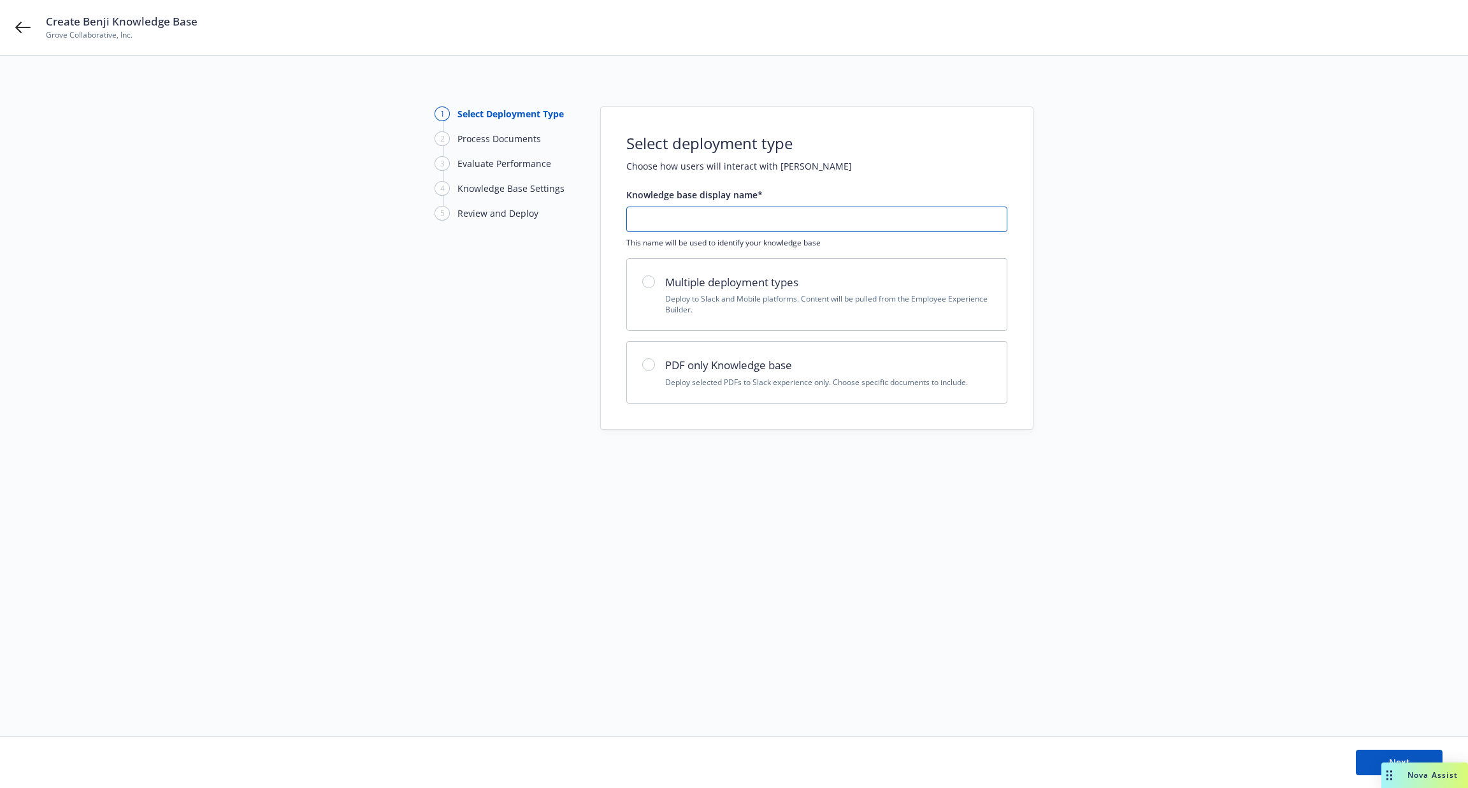
click at [772, 222] on input "text" at bounding box center [817, 219] width 380 height 24
type input "[DATE]"
click at [726, 358] on h2 "PDF only Knowledge base" at bounding box center [828, 365] width 326 height 17
radio input "true"
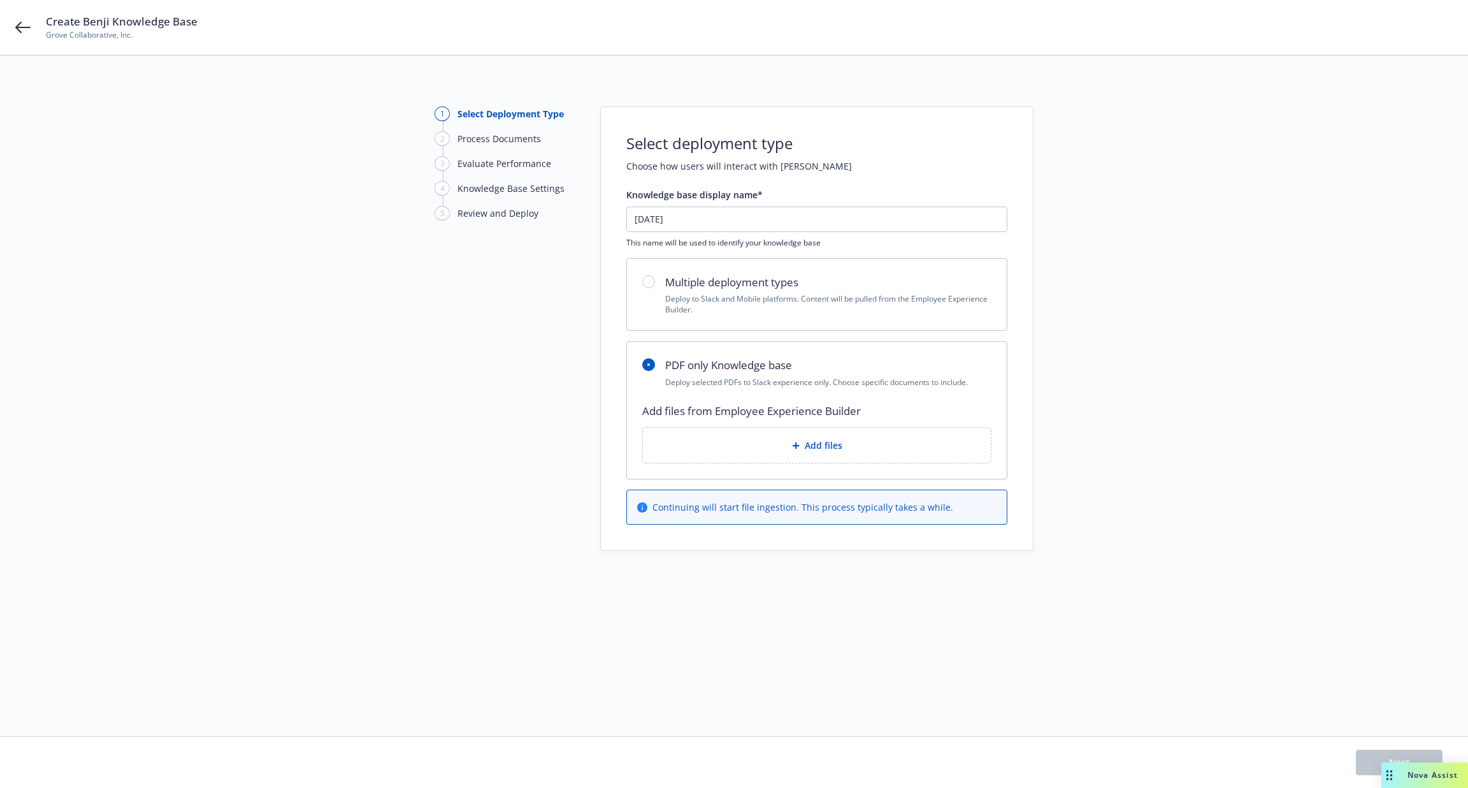
click at [772, 451] on div "Add files" at bounding box center [817, 445] width 348 height 35
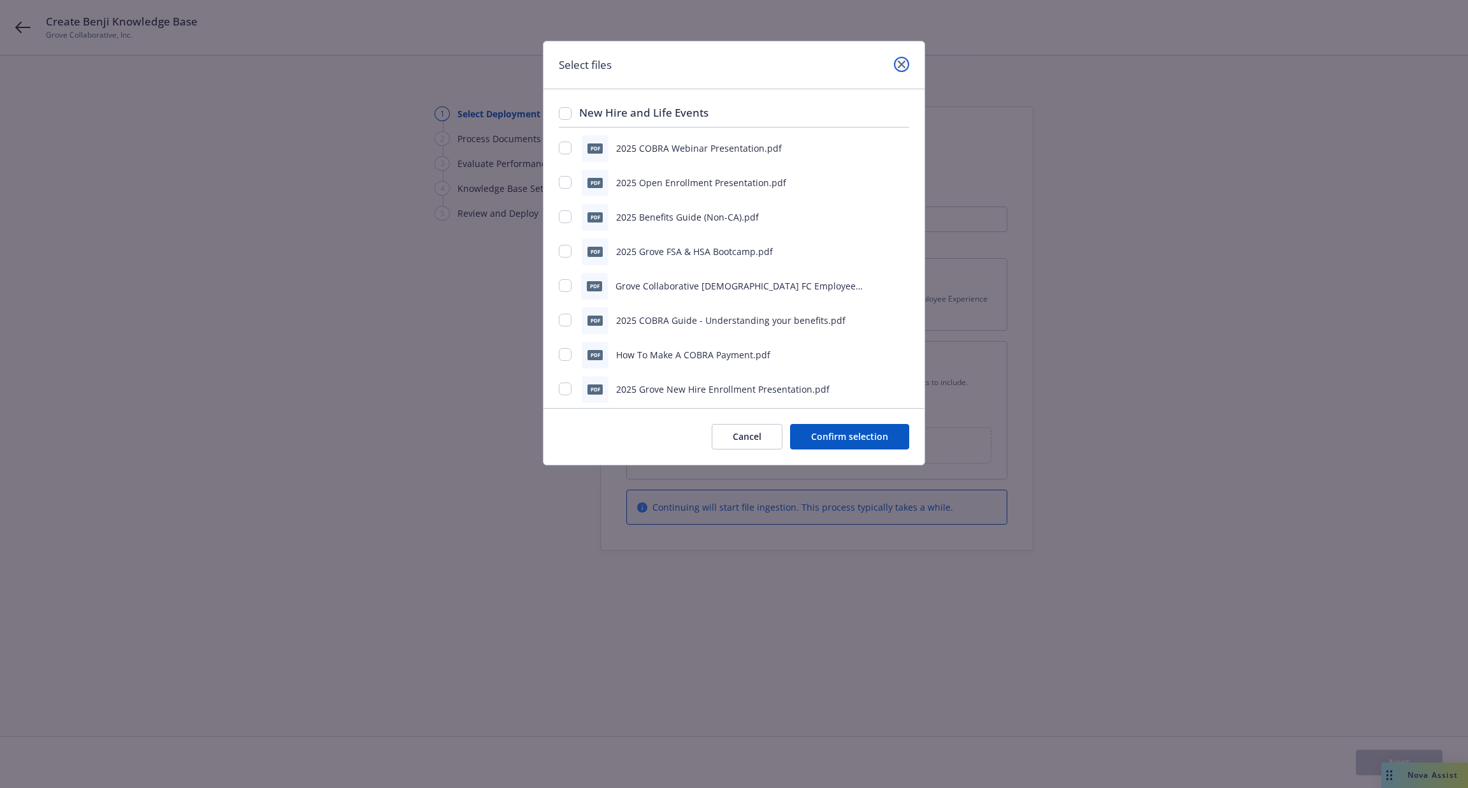
click at [902, 64] on icon "close" at bounding box center [902, 65] width 8 height 8
